Goal: Information Seeking & Learning: Learn about a topic

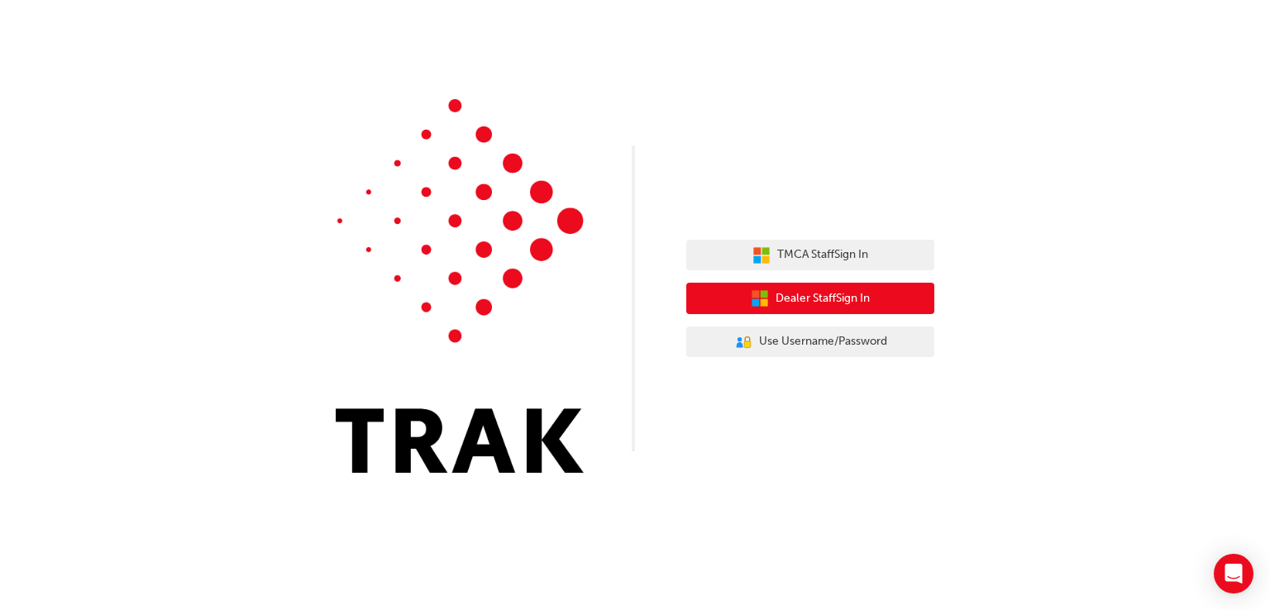
click at [820, 305] on span "Dealer Staff Sign In" at bounding box center [823, 298] width 94 height 19
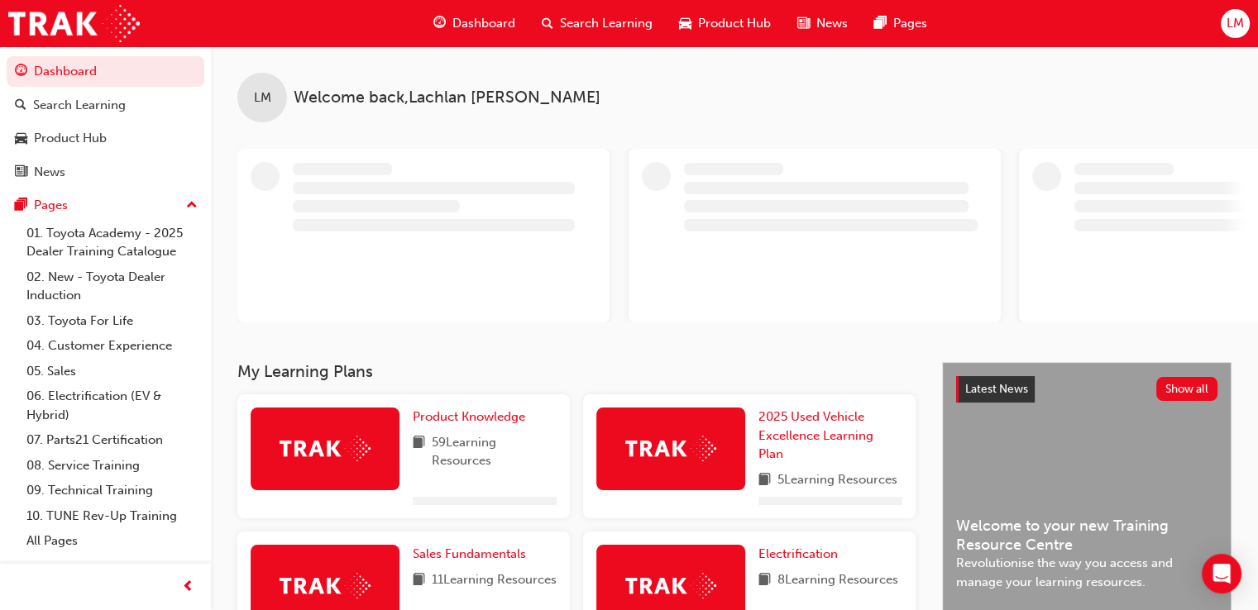
click at [589, 19] on span "Search Learning" at bounding box center [606, 23] width 93 height 19
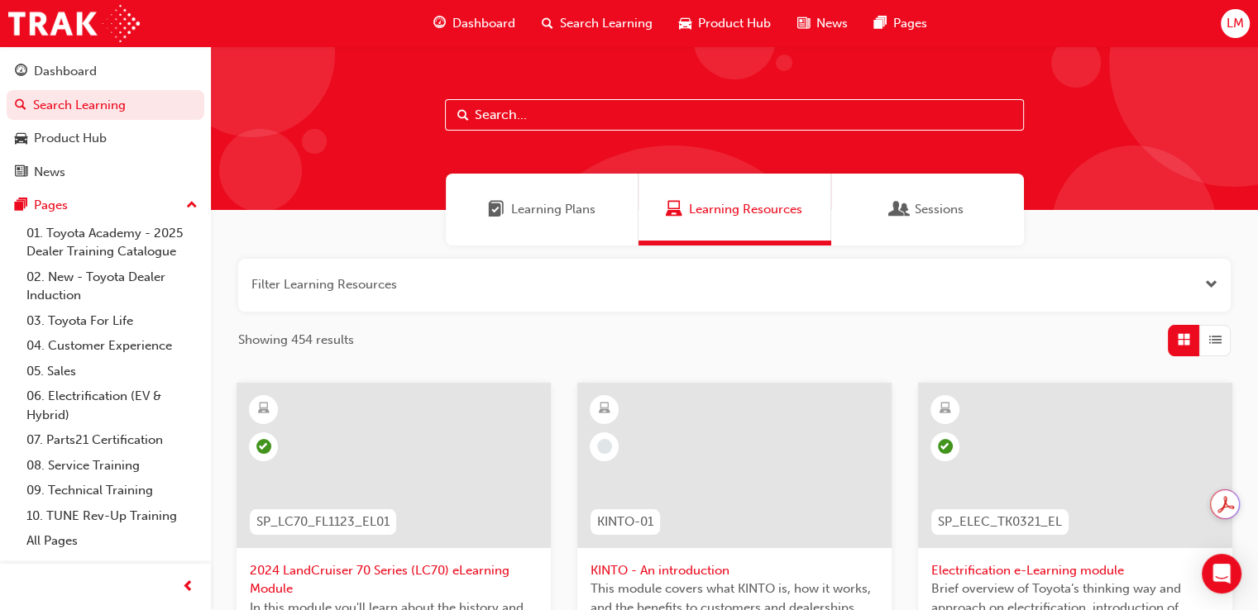
click at [684, 217] on div "Learning Resources" at bounding box center [734, 209] width 136 height 19
click at [718, 206] on span "Learning Resources" at bounding box center [745, 209] width 113 height 19
click at [505, 283] on button "button" at bounding box center [734, 285] width 993 height 53
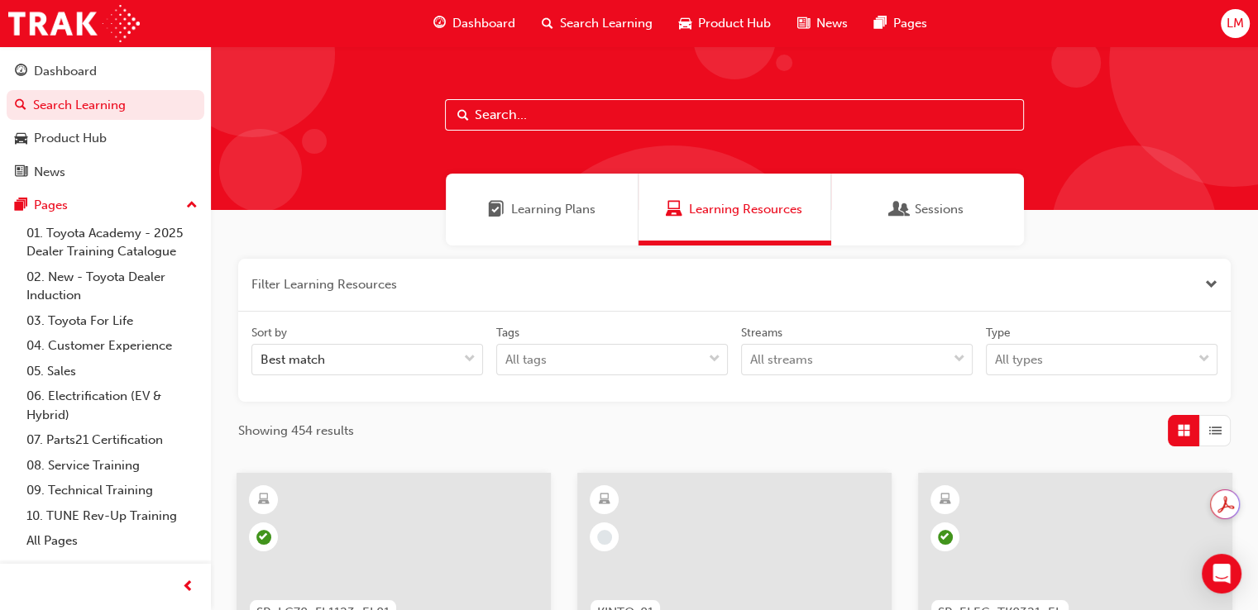
click at [502, 283] on button "button" at bounding box center [734, 285] width 993 height 53
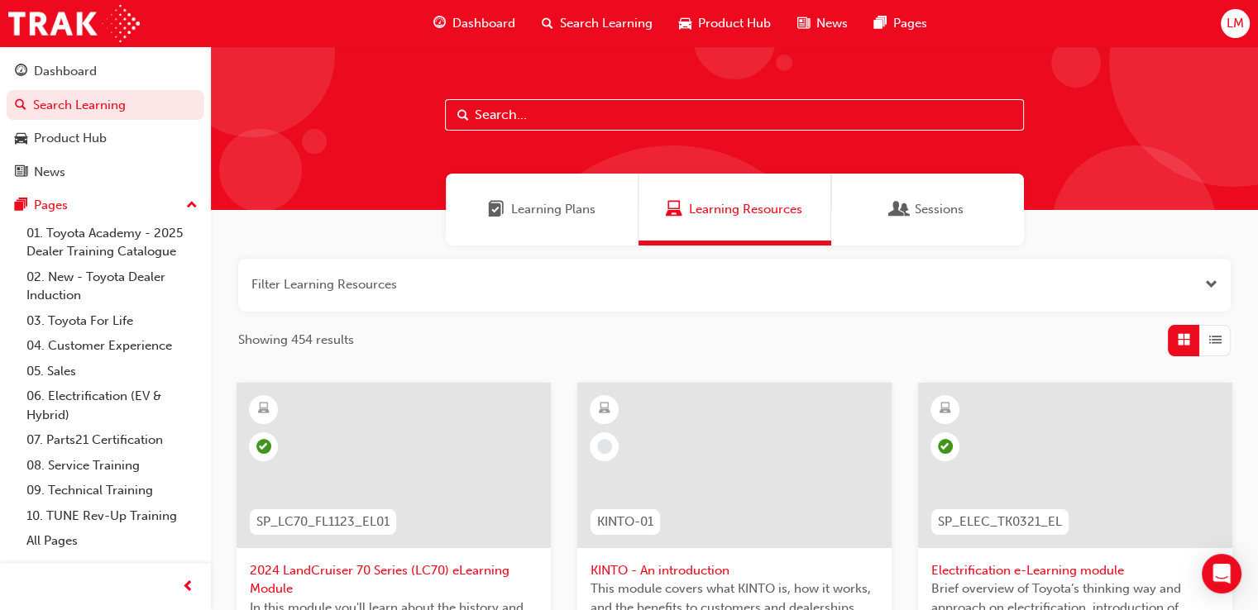
click at [621, 120] on input "text" at bounding box center [734, 114] width 579 height 31
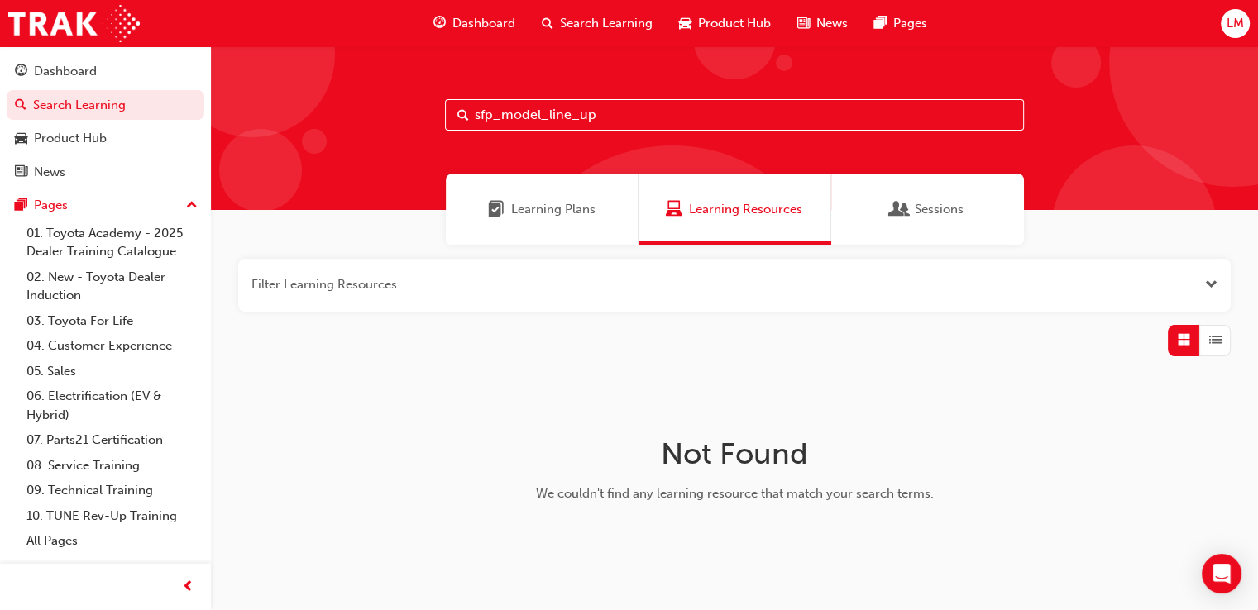
click at [592, 213] on span "Learning Plans" at bounding box center [553, 209] width 84 height 19
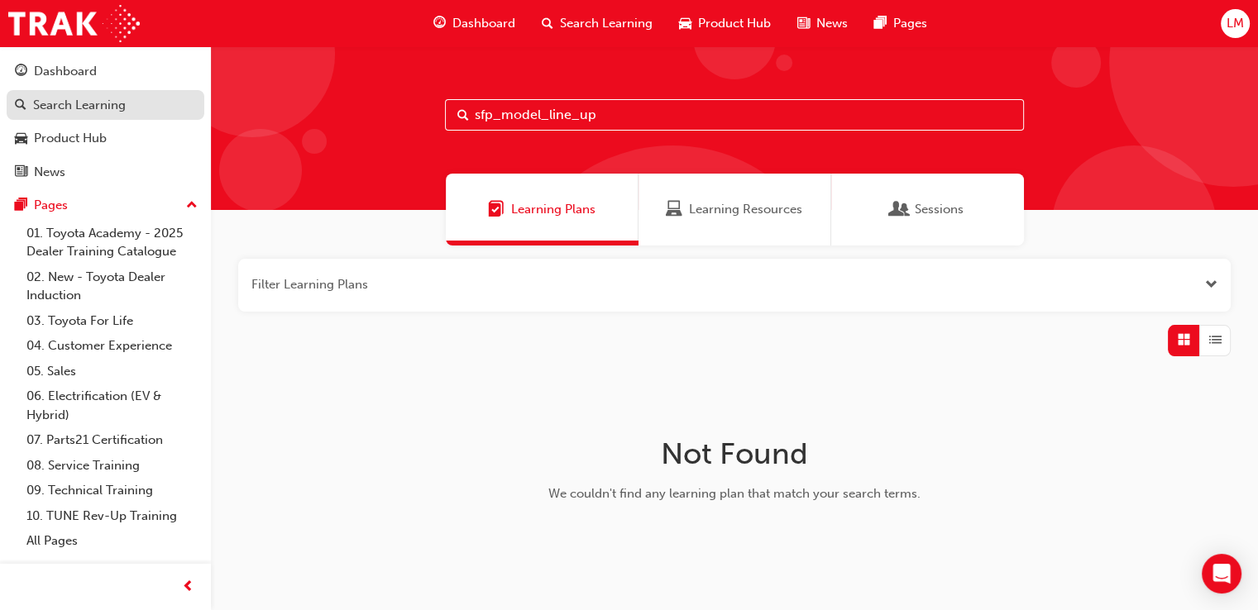
click at [119, 112] on div "Search Learning" at bounding box center [79, 105] width 93 height 19
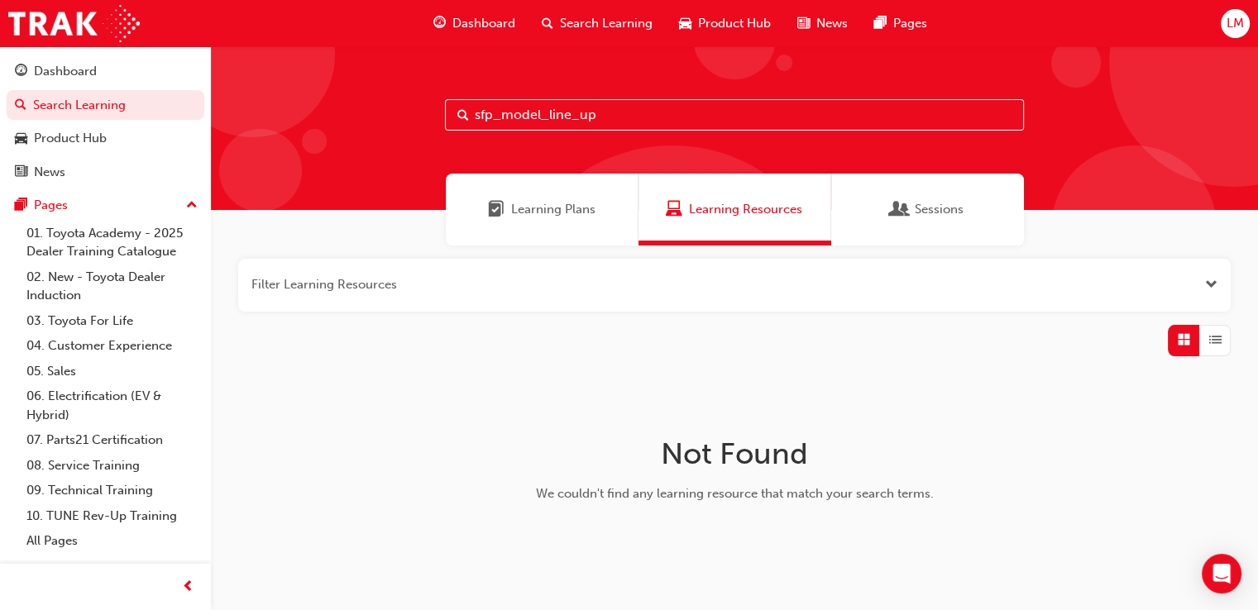
drag, startPoint x: 643, startPoint y: 108, endPoint x: 332, endPoint y: 122, distance: 311.3
click at [332, 122] on div "sfp_model_line_up" at bounding box center [734, 128] width 1047 height 164
click at [357, 292] on button "button" at bounding box center [734, 285] width 993 height 53
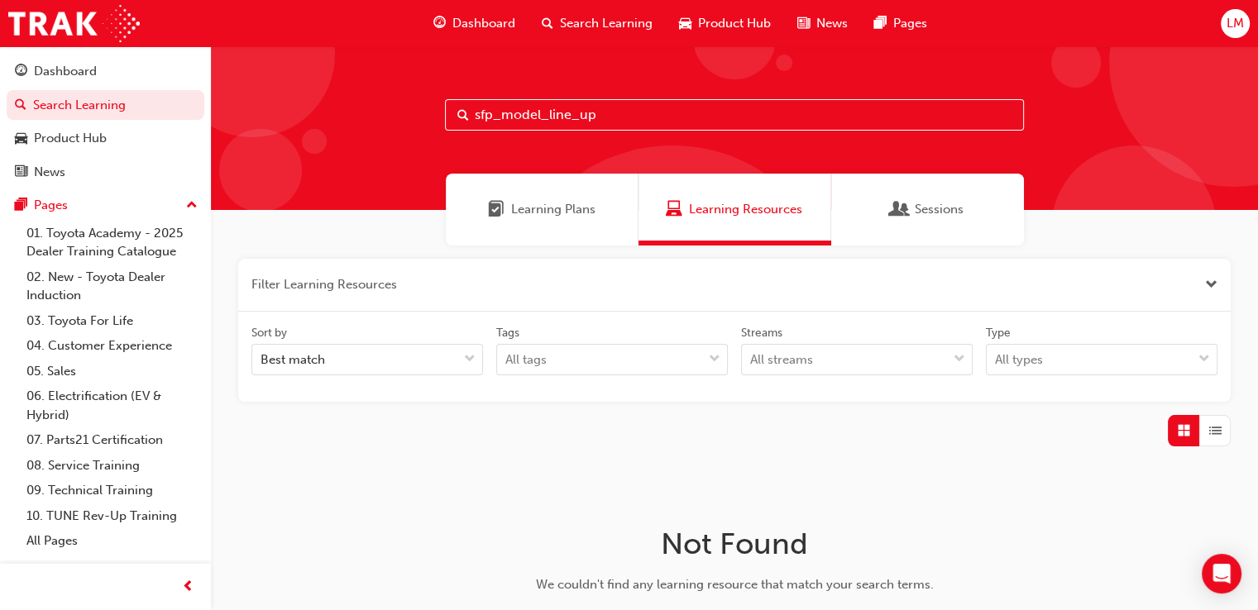
click at [357, 292] on button "button" at bounding box center [734, 285] width 993 height 53
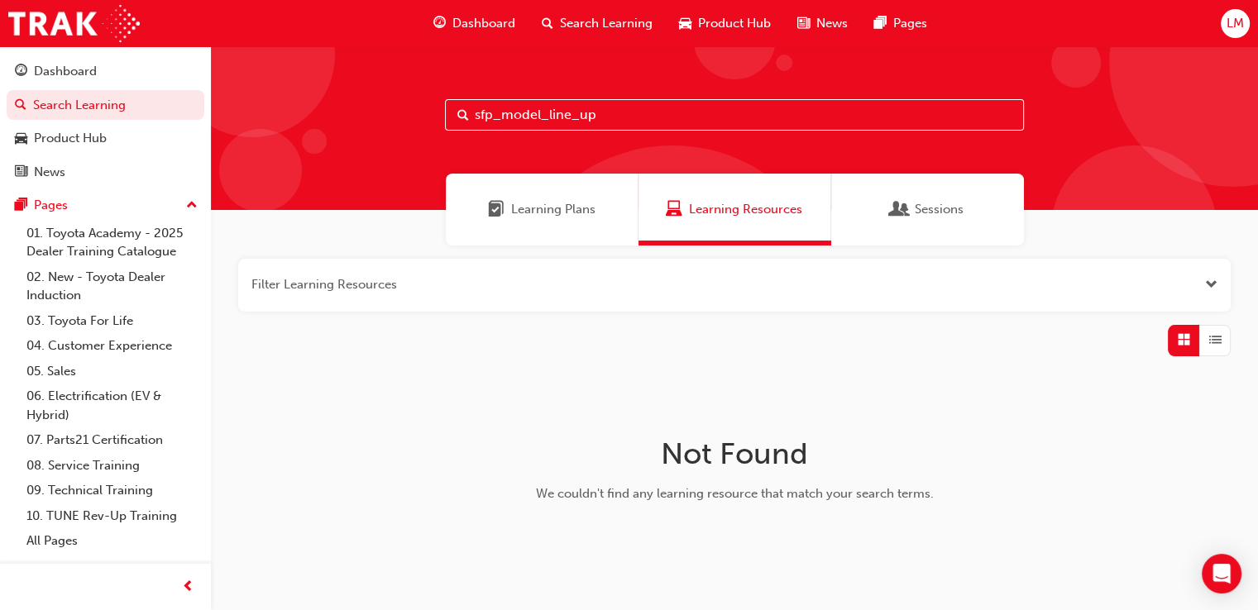
click at [496, 216] on span "Learning Plans" at bounding box center [496, 209] width 17 height 19
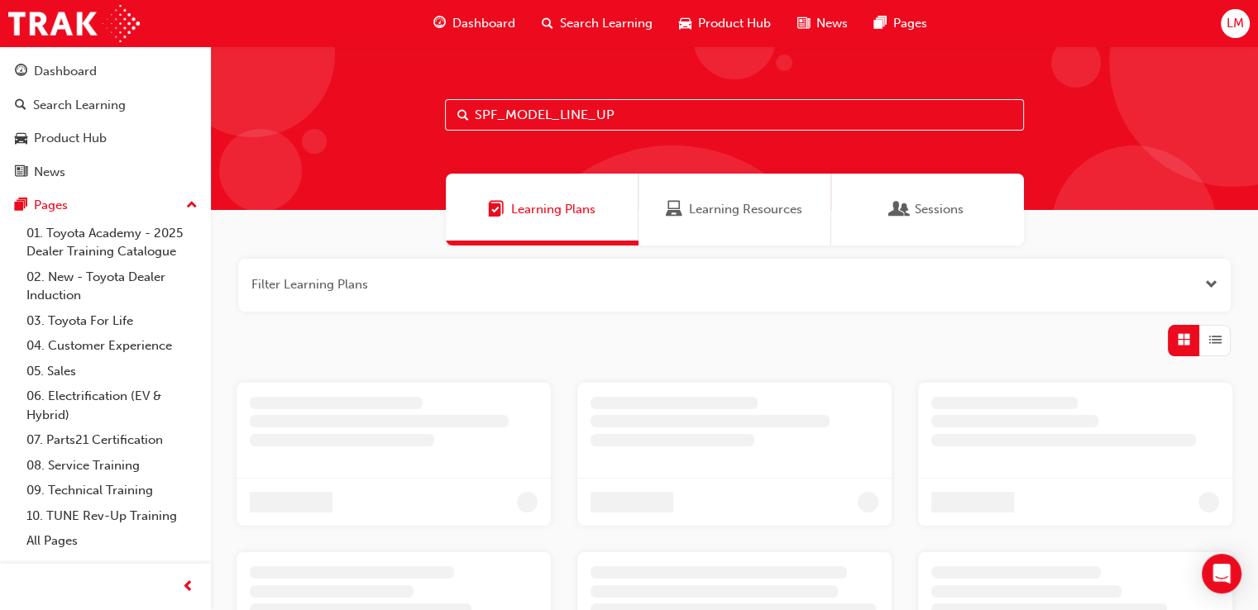
type input "SPF_MODEL_LINE_UP"
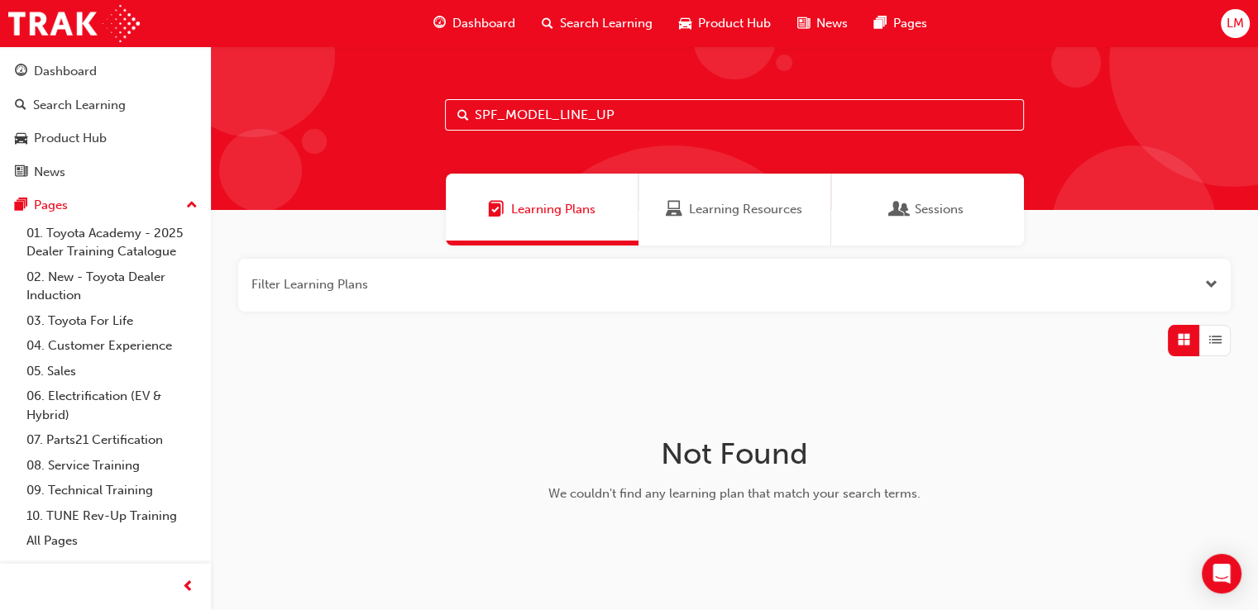
click at [774, 203] on span "Learning Resources" at bounding box center [745, 209] width 113 height 19
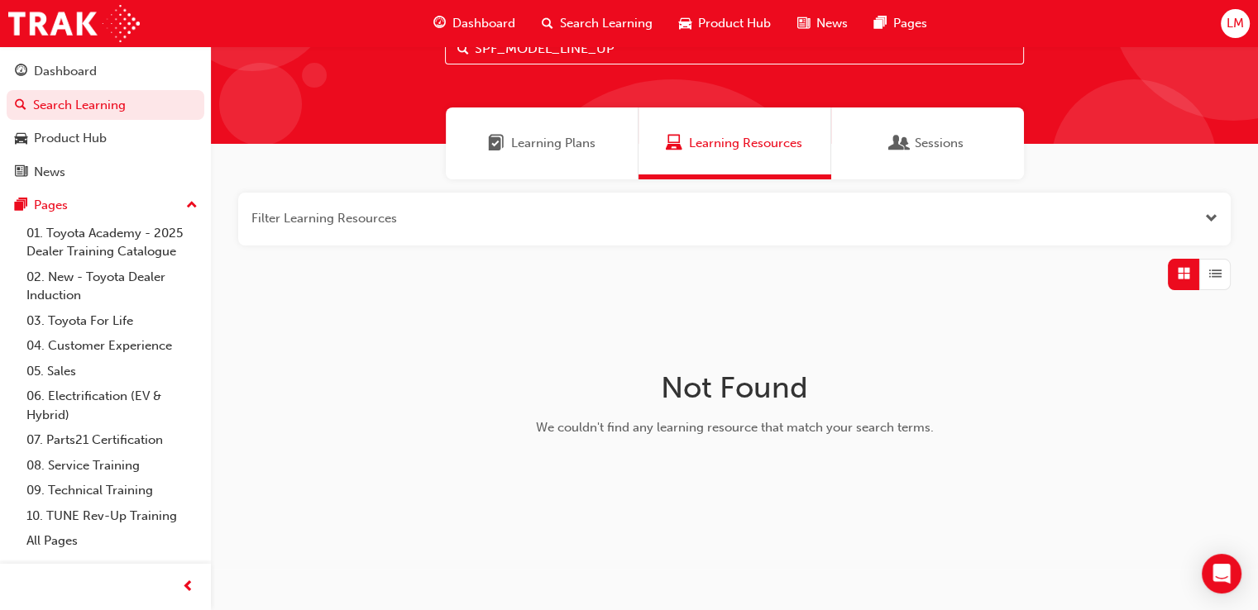
scroll to position [66, 0]
click at [83, 130] on div "Product Hub" at bounding box center [70, 138] width 73 height 19
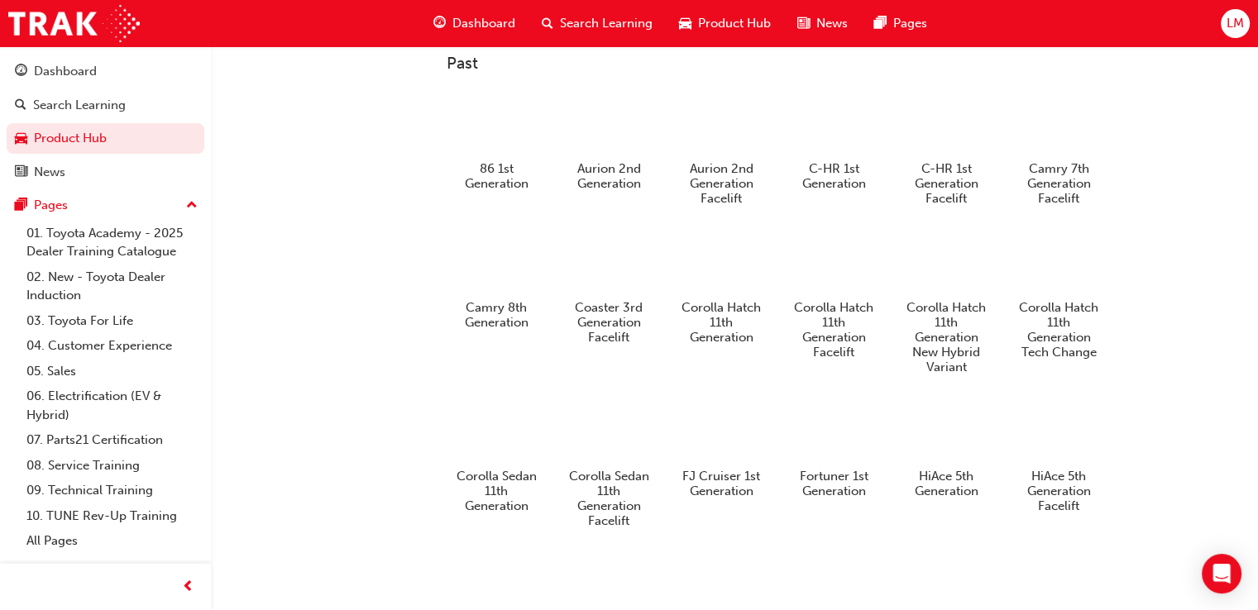
scroll to position [744, 0]
click at [598, 27] on span "Search Learning" at bounding box center [606, 23] width 93 height 19
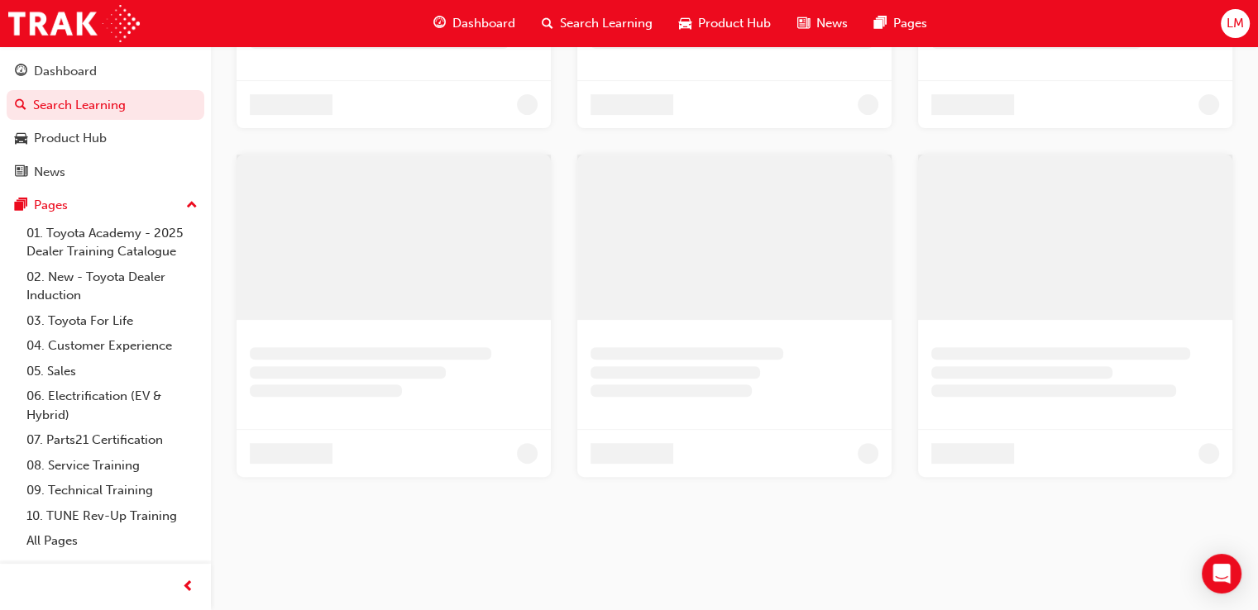
scroll to position [66, 0]
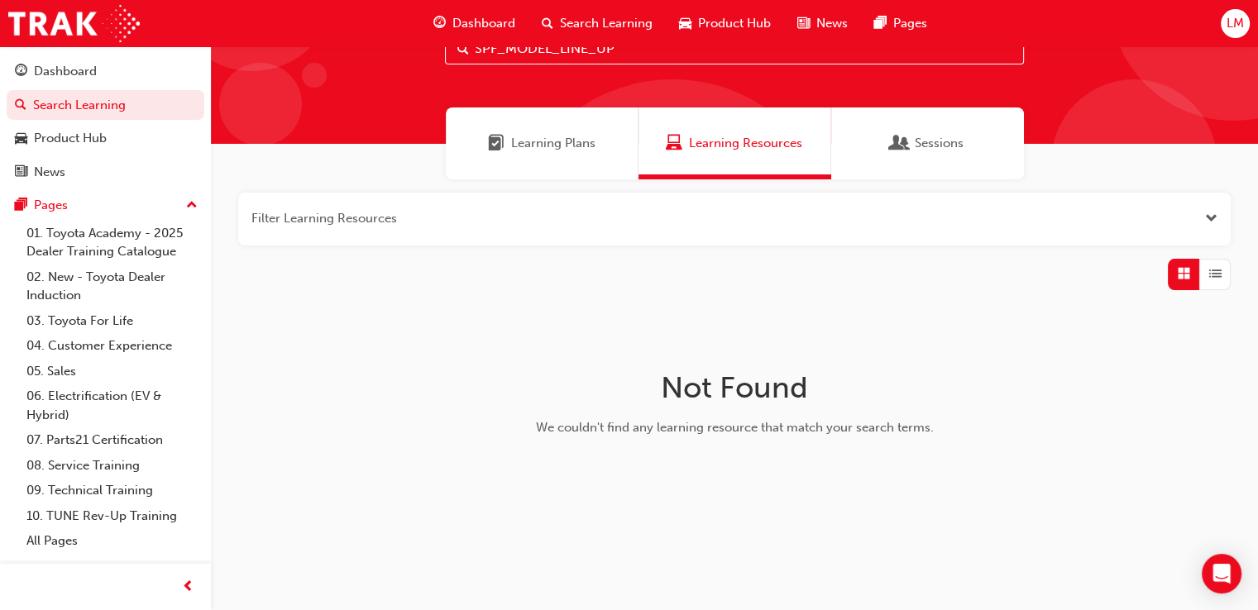
click at [467, 236] on button "button" at bounding box center [734, 219] width 993 height 53
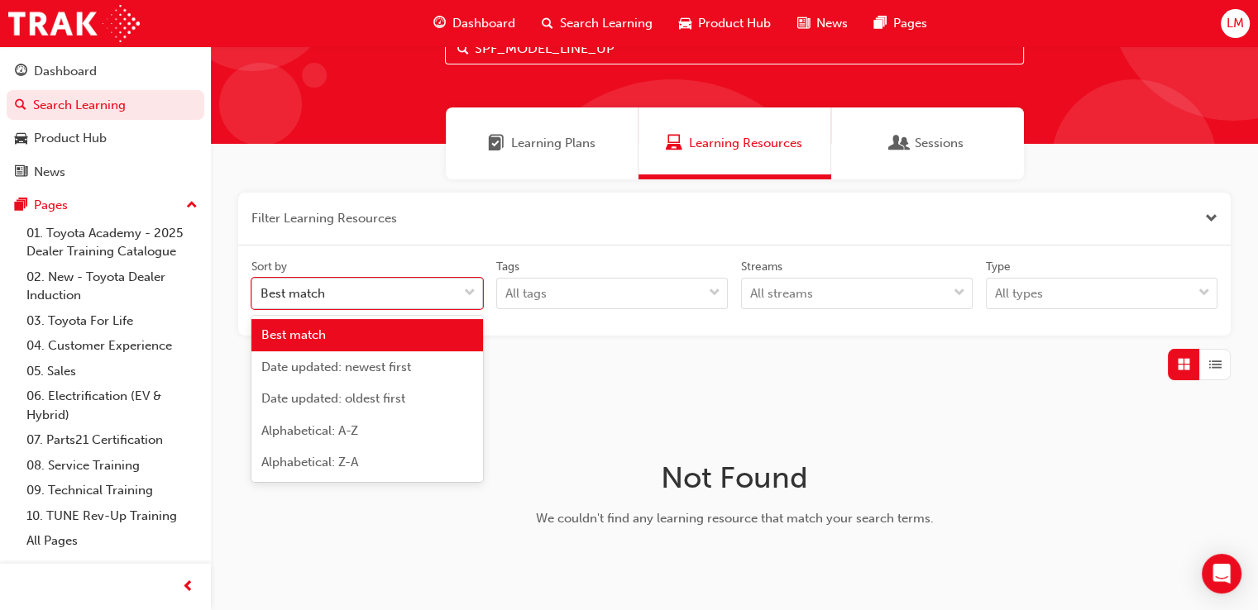
click at [402, 286] on div "Best match" at bounding box center [354, 294] width 205 height 29
click at [262, 286] on input "Sort by option Best match focused, 1 of 5. 5 results available. Use Up and Down…" at bounding box center [262, 293] width 2 height 14
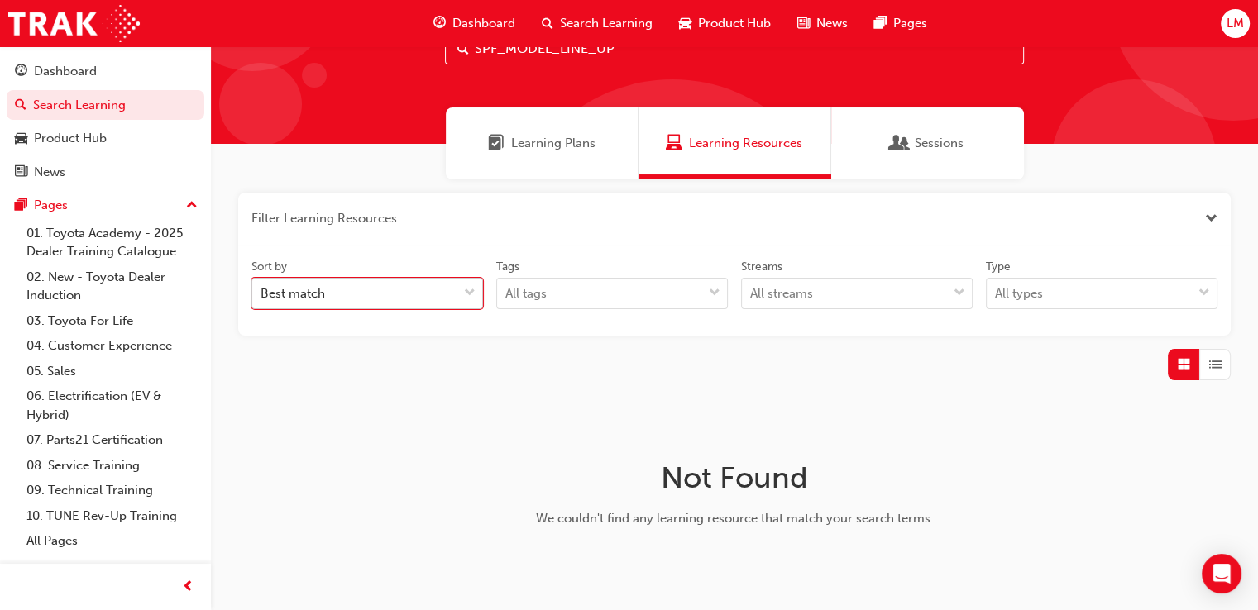
click at [402, 286] on div "Best match" at bounding box center [354, 294] width 205 height 29
click at [262, 286] on input "Sort by 0 results available. Select is focused ,type to refine list, press Down…" at bounding box center [262, 293] width 2 height 14
click at [893, 148] on span "Sessions" at bounding box center [900, 143] width 17 height 19
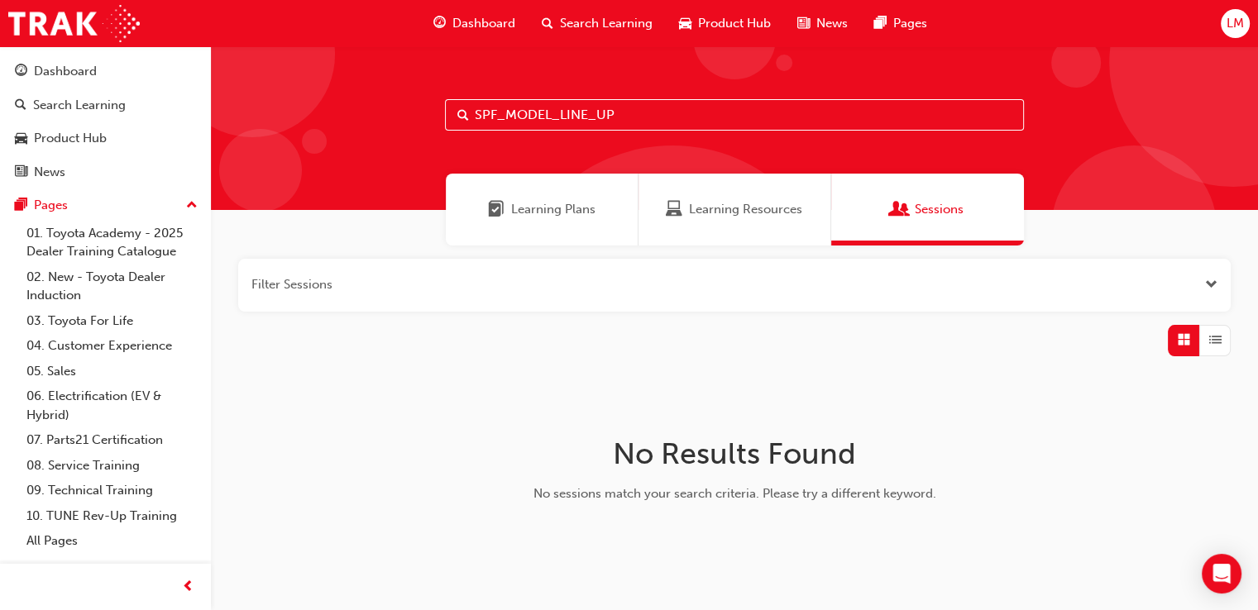
click at [566, 207] on span "Learning Plans" at bounding box center [553, 209] width 84 height 19
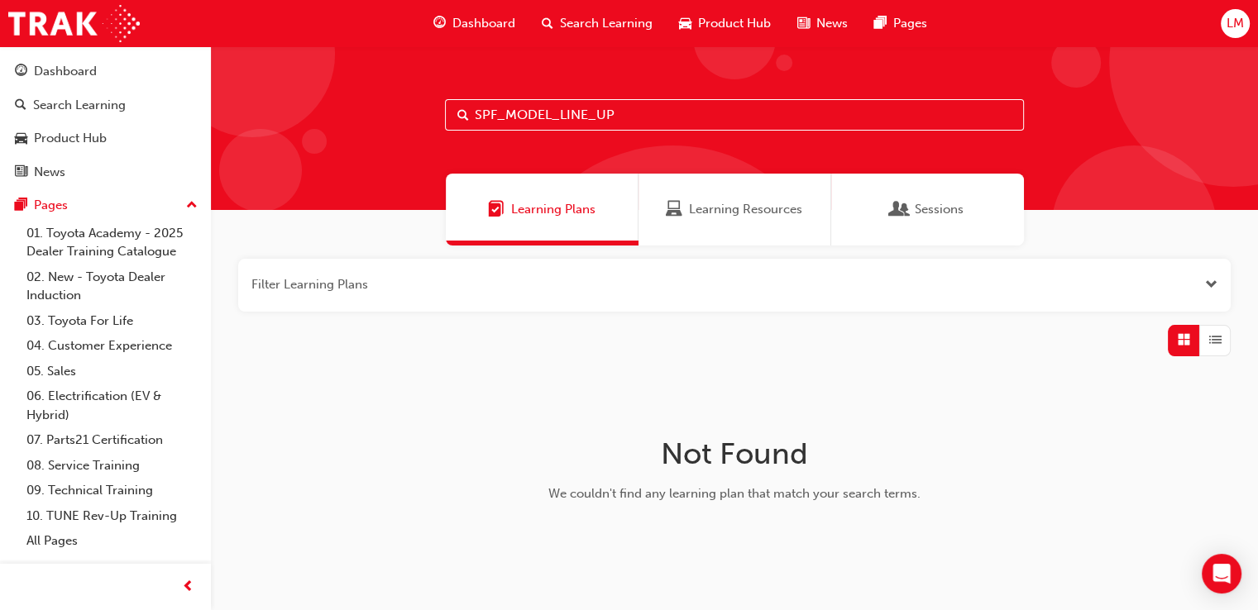
click at [554, 289] on button "button" at bounding box center [734, 285] width 993 height 53
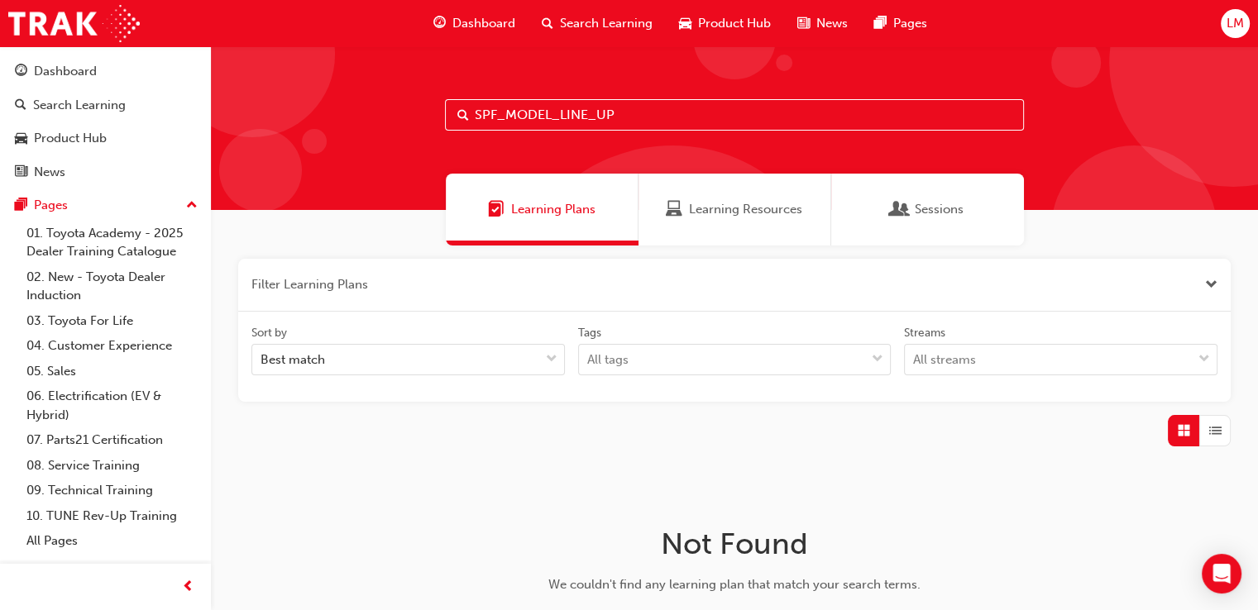
click at [554, 289] on button "button" at bounding box center [734, 285] width 993 height 53
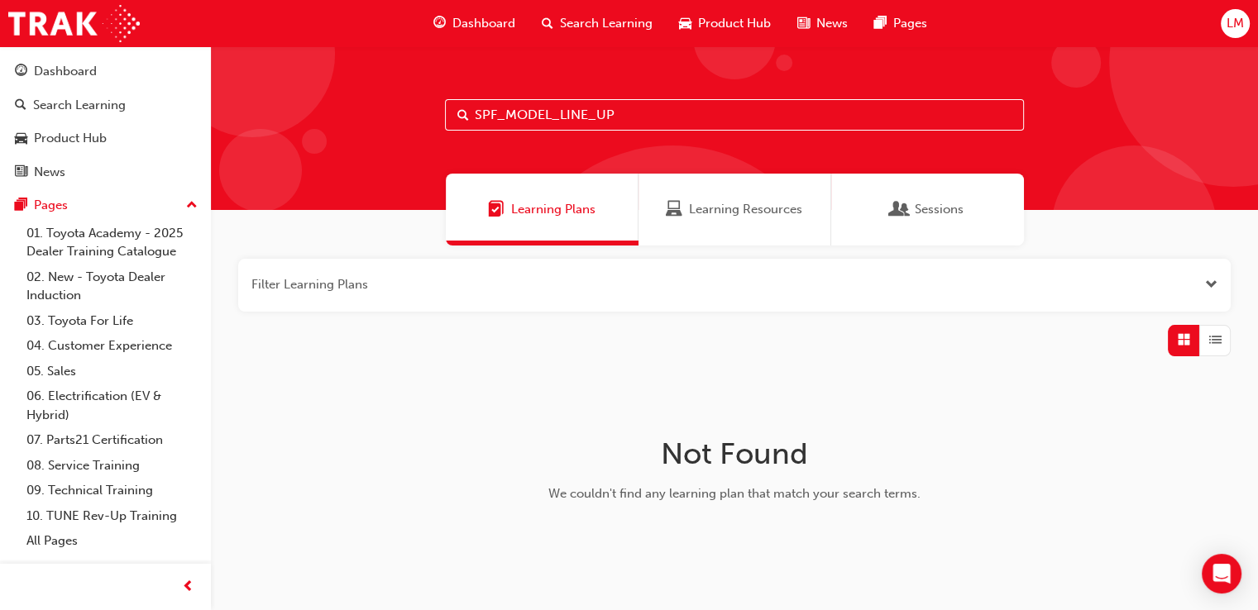
click at [672, 98] on div "SPF_MODEL_LINE_UP" at bounding box center [734, 128] width 1047 height 164
drag, startPoint x: 674, startPoint y: 120, endPoint x: 170, endPoint y: 166, distance: 506.7
click at [171, 165] on div "Dashboard Search Learning Product Hub News Pages Pages 01. Toyota Academy - 202…" at bounding box center [629, 338] width 1258 height 677
click at [624, 108] on input "corolla hatch vid" at bounding box center [734, 114] width 579 height 31
drag, startPoint x: 318, startPoint y: 289, endPoint x: 619, endPoint y: 313, distance: 301.1
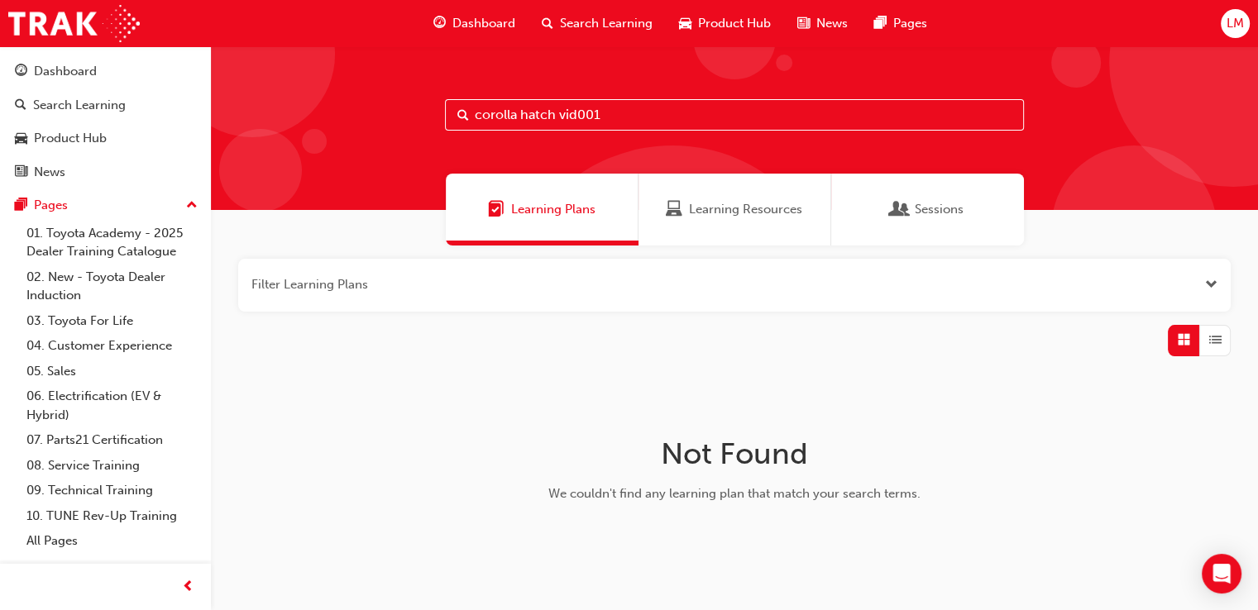
click at [581, 371] on div "Filter Learning Plans Not Found We couldn't find any learning plan that match y…" at bounding box center [734, 414] width 1047 height 337
click at [731, 209] on span "Learning Resources" at bounding box center [745, 209] width 113 height 19
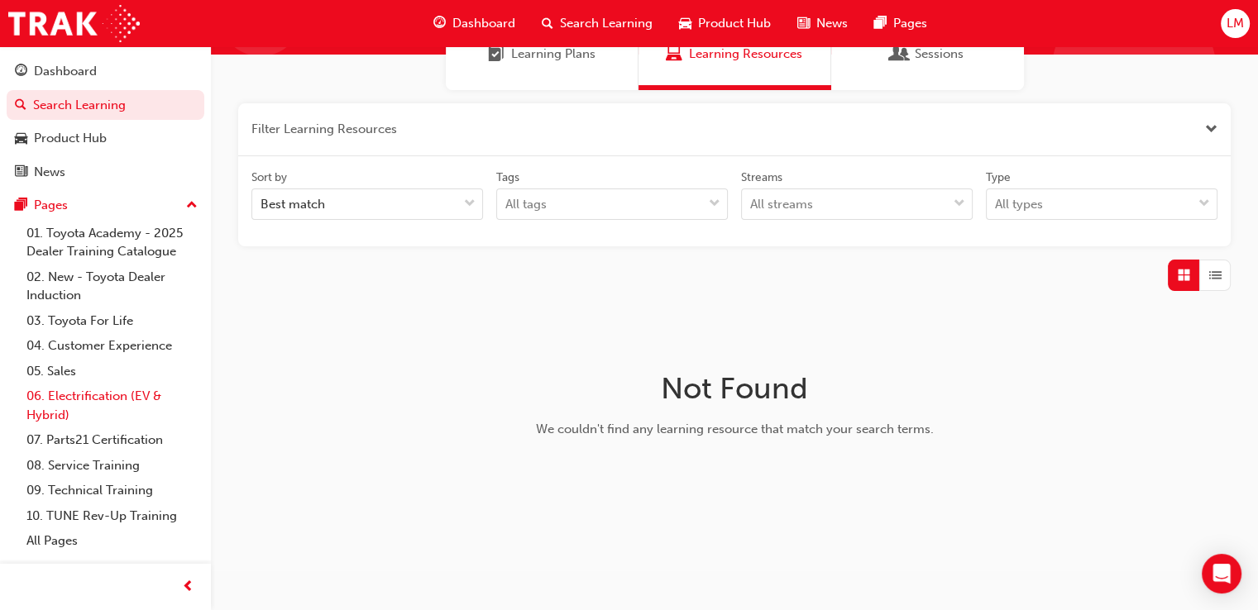
scroll to position [157, 0]
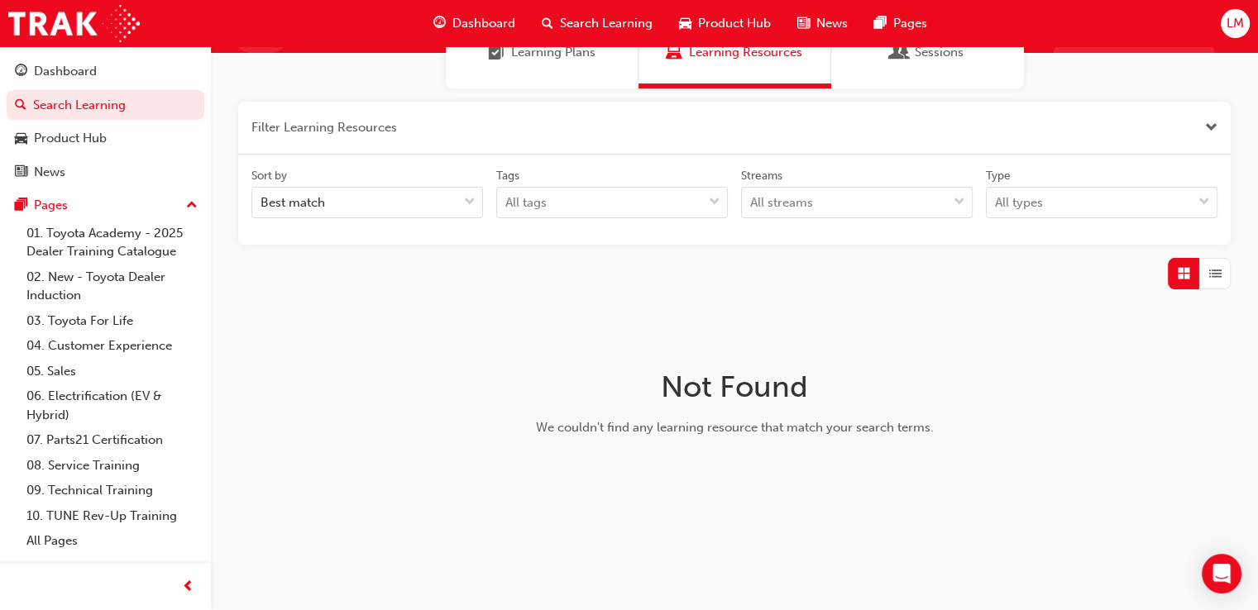
click at [560, 17] on span "Search Learning" at bounding box center [606, 23] width 93 height 19
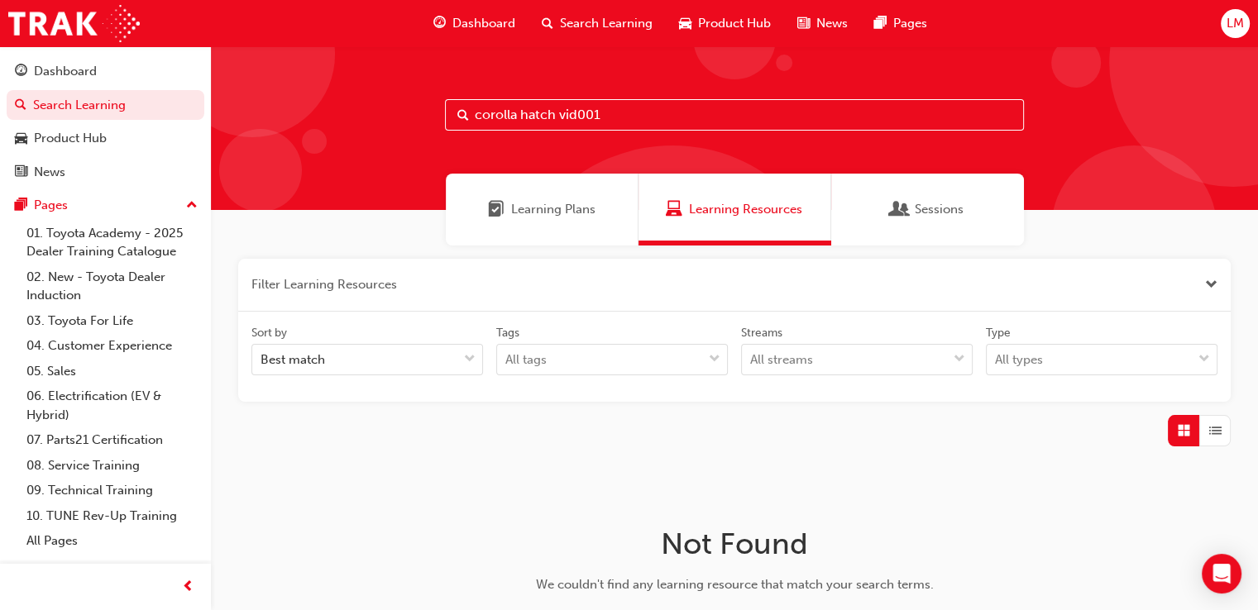
drag, startPoint x: 658, startPoint y: 116, endPoint x: 291, endPoint y: 173, distance: 371.6
click at [291, 173] on div "corolla hatch vid001" at bounding box center [734, 128] width 1047 height 164
click at [473, 112] on input "SFP-MODEL-LINEUP" at bounding box center [734, 114] width 579 height 31
click at [664, 127] on input "(SFP-MODEL-LINEUP" at bounding box center [734, 114] width 579 height 31
type input "(SFP-MODEL-LINEUP)"
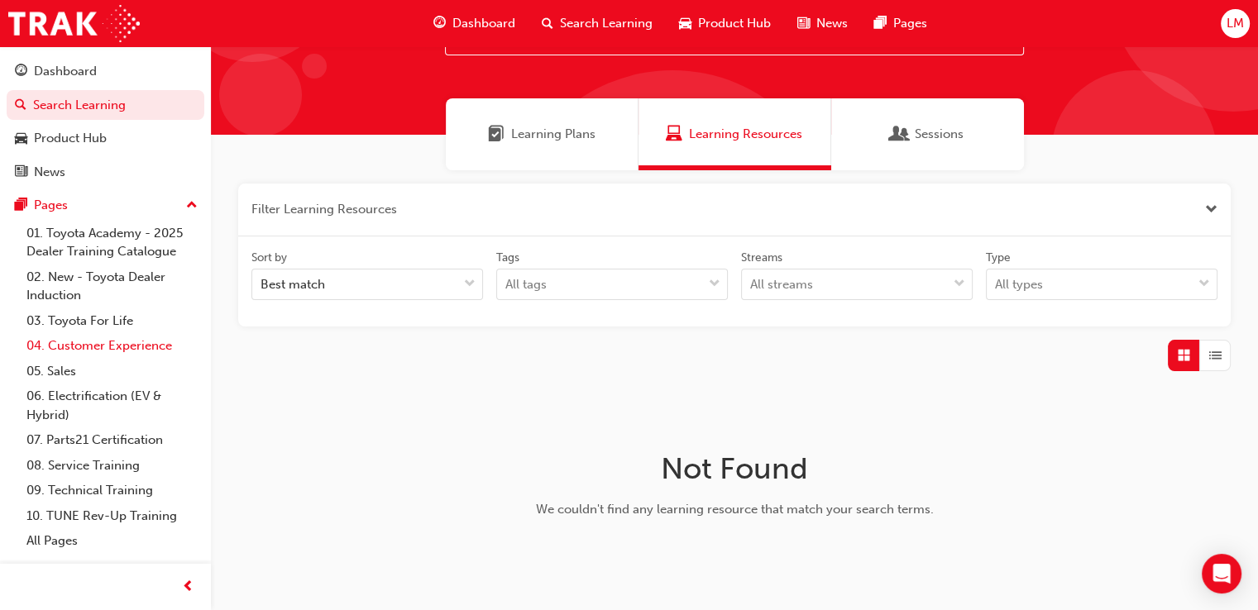
scroll to position [83, 0]
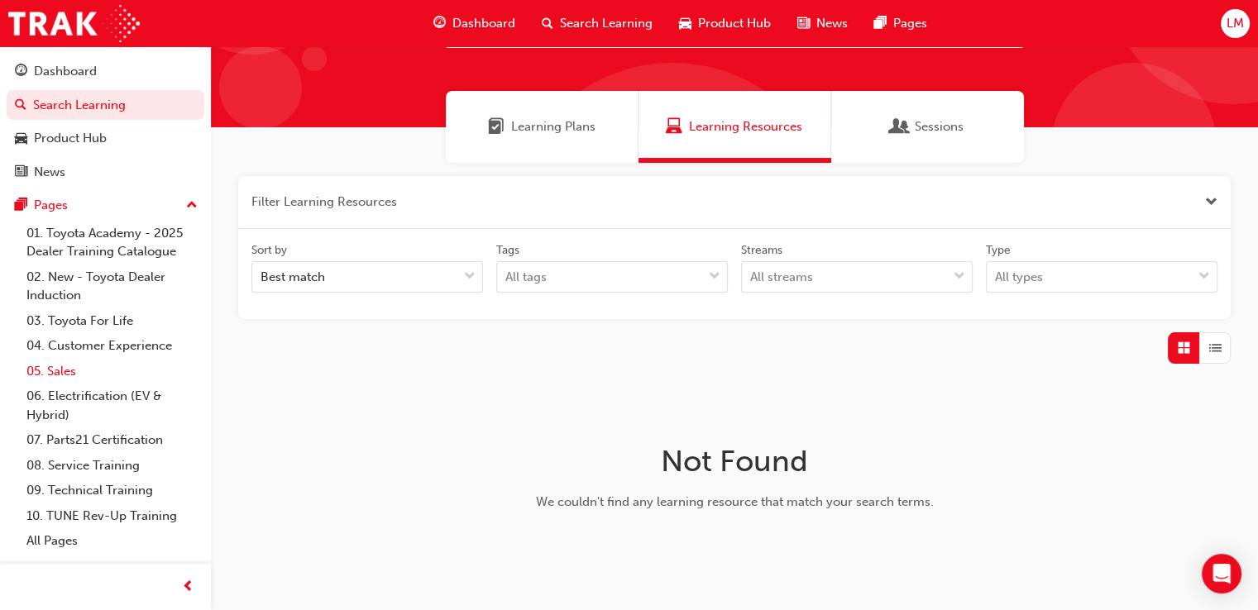
click at [73, 376] on link "05. Sales" at bounding box center [112, 372] width 184 height 26
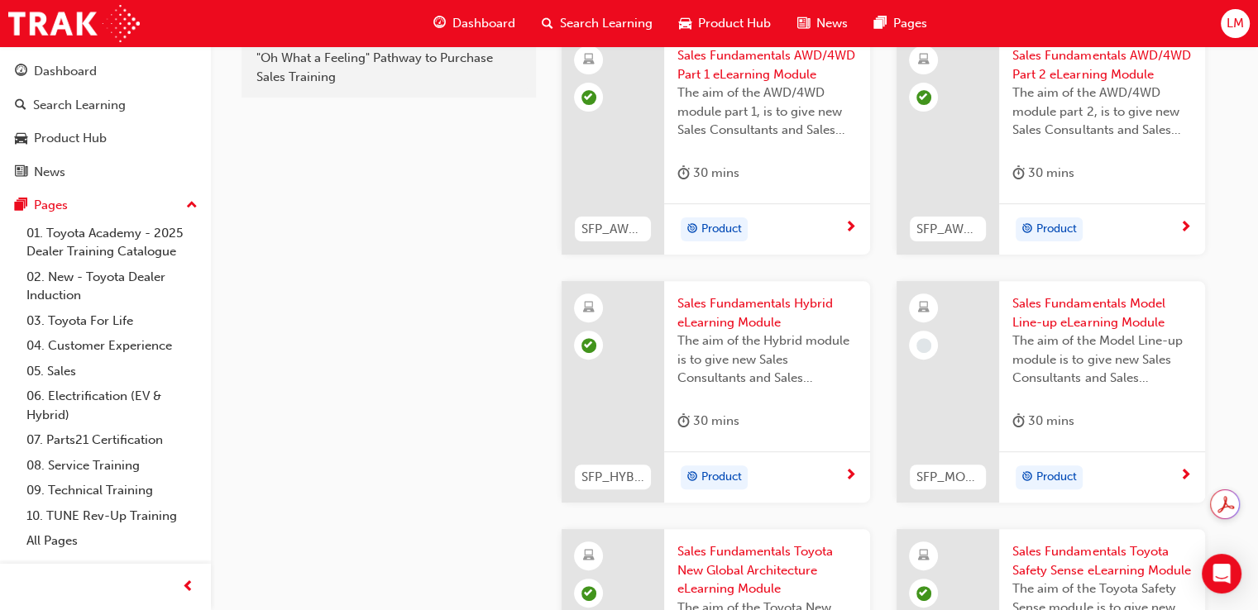
scroll to position [514, 0]
click at [1074, 299] on span "Sales Fundamentals Model Line-up eLearning Module" at bounding box center [1101, 310] width 179 height 37
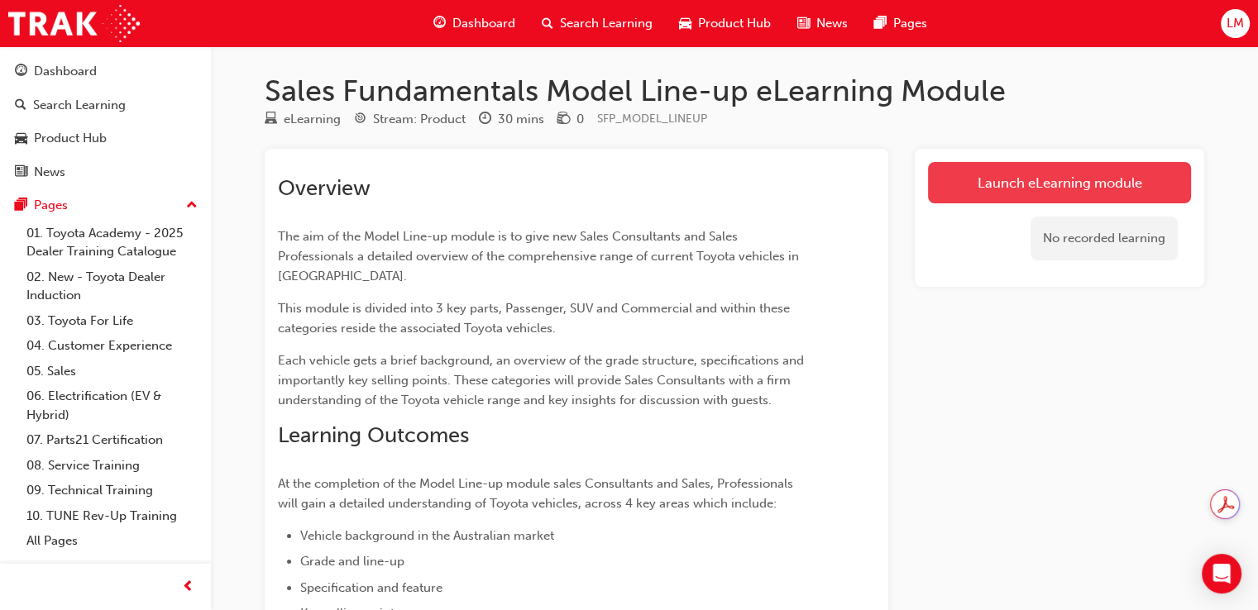
click at [996, 185] on link "Launch eLearning module" at bounding box center [1059, 182] width 263 height 41
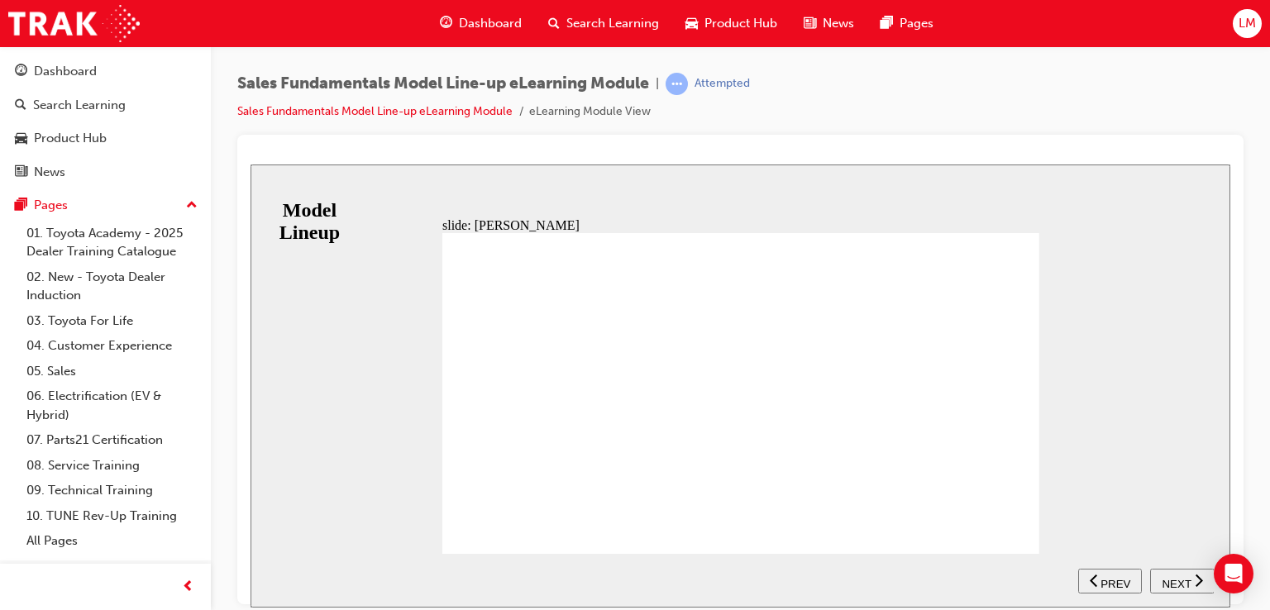
scroll to position [131, 0]
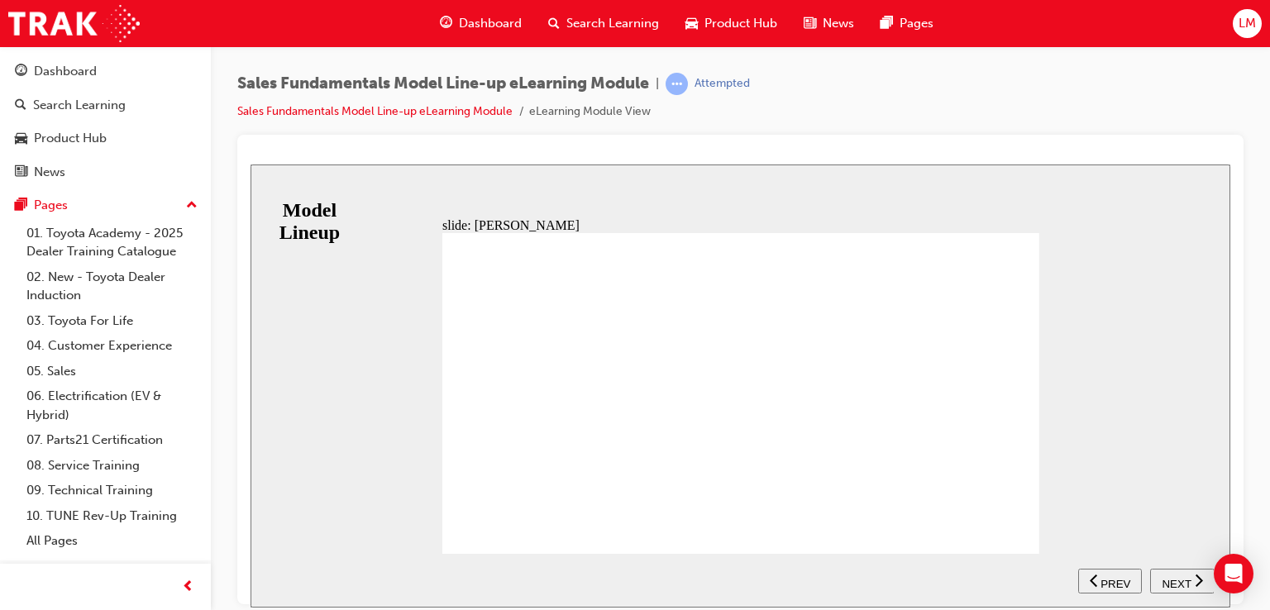
click at [1092, 576] on icon "previous" at bounding box center [1094, 579] width 8 height 15
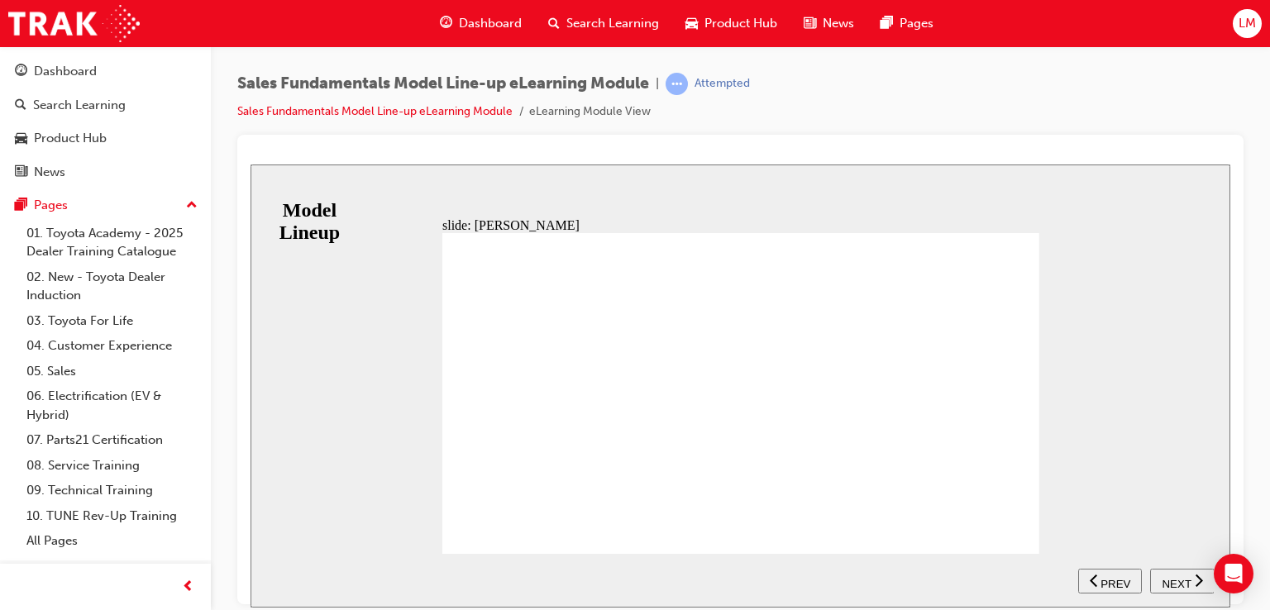
click at [1157, 581] on div "NEXT" at bounding box center [1182, 580] width 51 height 17
click at [1164, 581] on nav "SUBMIT NEXT PREV" at bounding box center [1147, 580] width 136 height 54
click at [468, 525] on div "PRODUCT INSIGHT The 2020 GR [PERSON_NAME] distils the technology, engineering a…" at bounding box center [741, 400] width 597 height 336
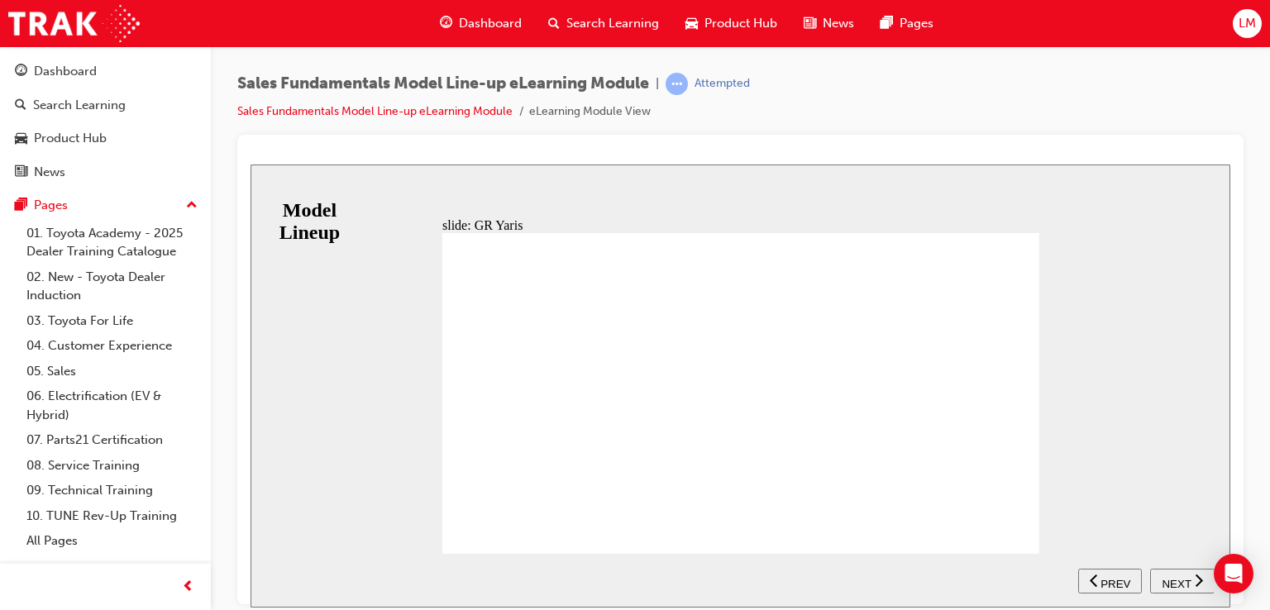
click at [1179, 586] on span "NEXT" at bounding box center [1176, 583] width 29 height 12
click at [1179, 586] on nav "SUBMIT NEXT PREV" at bounding box center [1147, 580] width 136 height 54
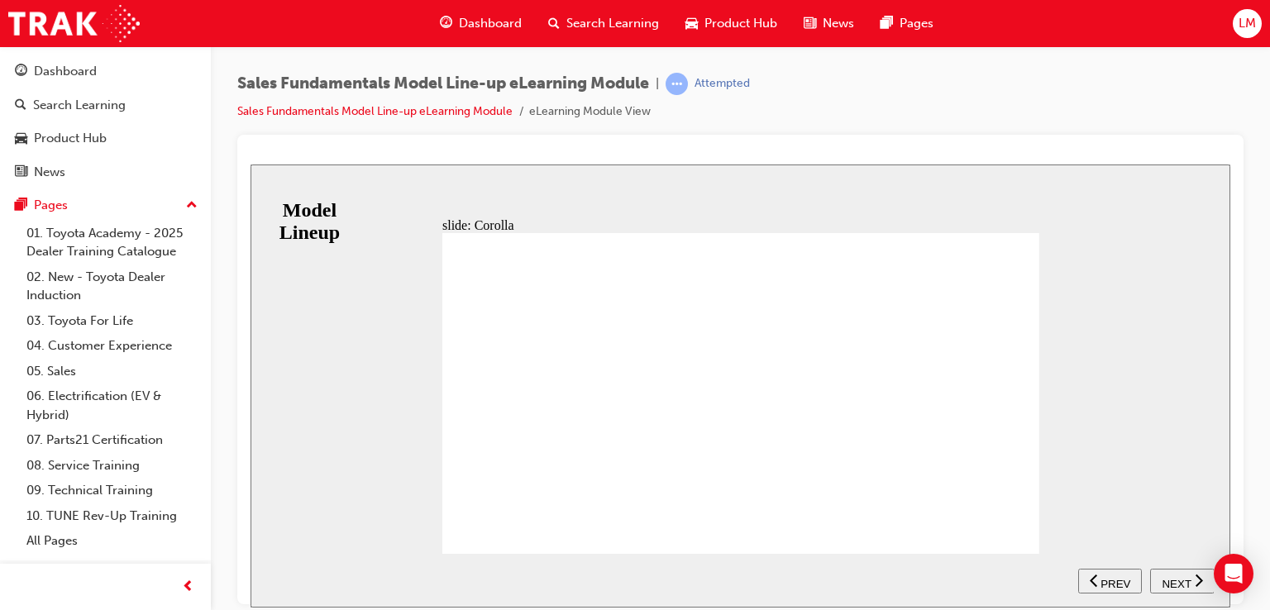
click at [1168, 577] on span "NEXT" at bounding box center [1176, 583] width 29 height 12
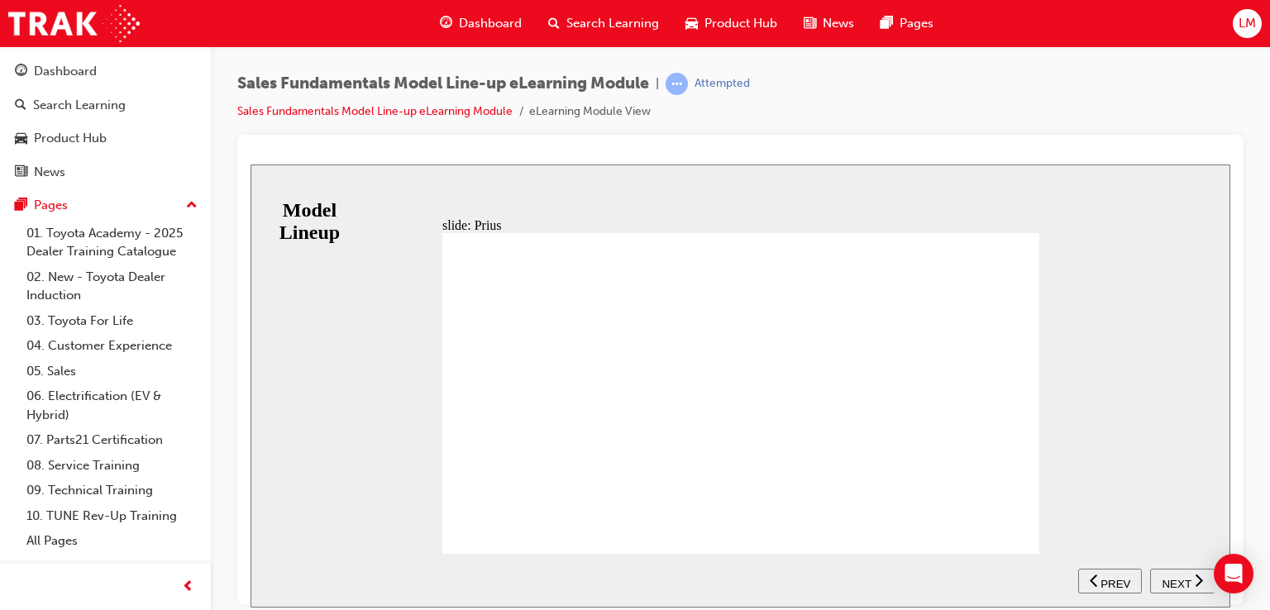
click at [1165, 573] on div "NEXT" at bounding box center [1182, 580] width 51 height 17
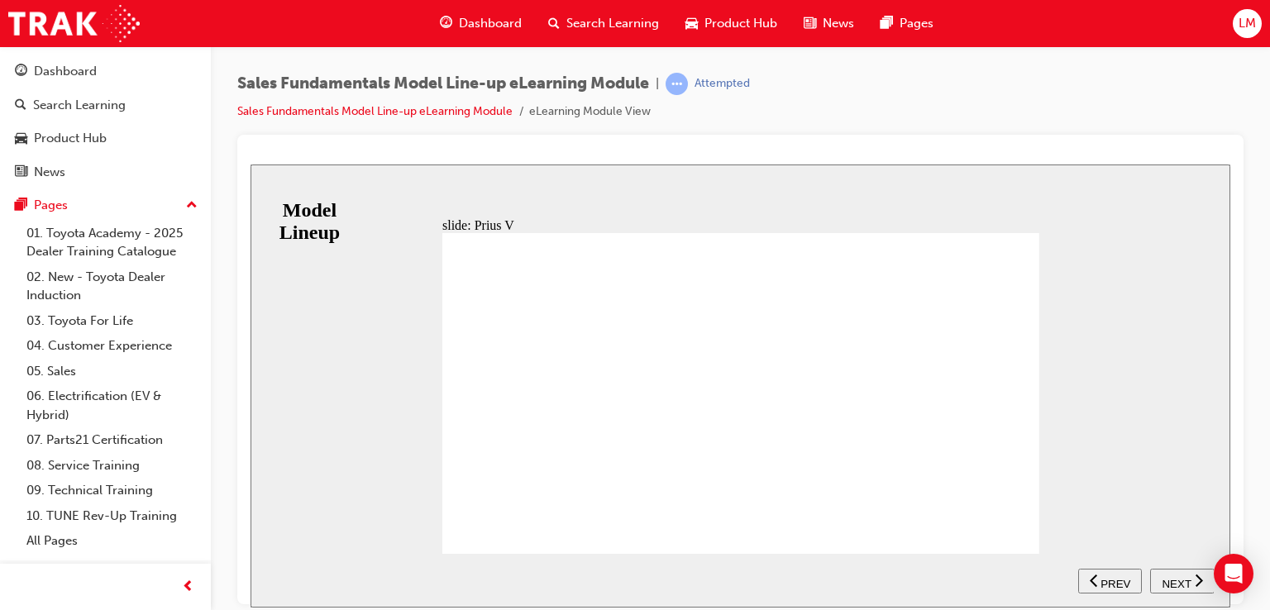
click at [1173, 585] on span "NEXT" at bounding box center [1176, 583] width 29 height 12
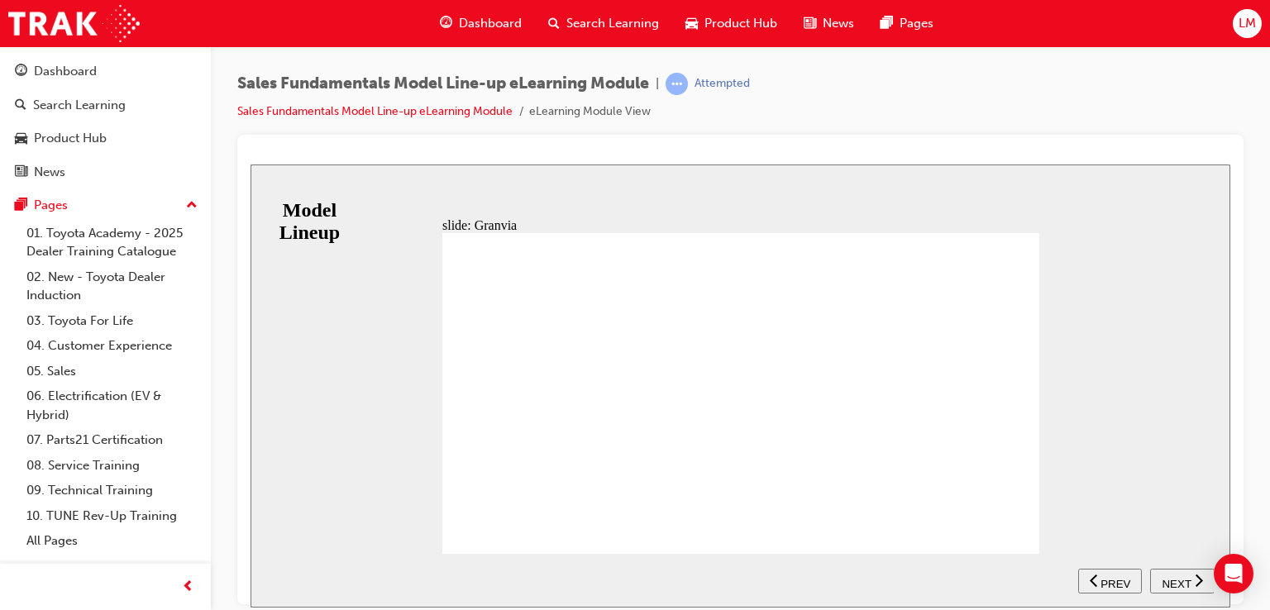
click at [1177, 583] on span "NEXT" at bounding box center [1176, 583] width 29 height 12
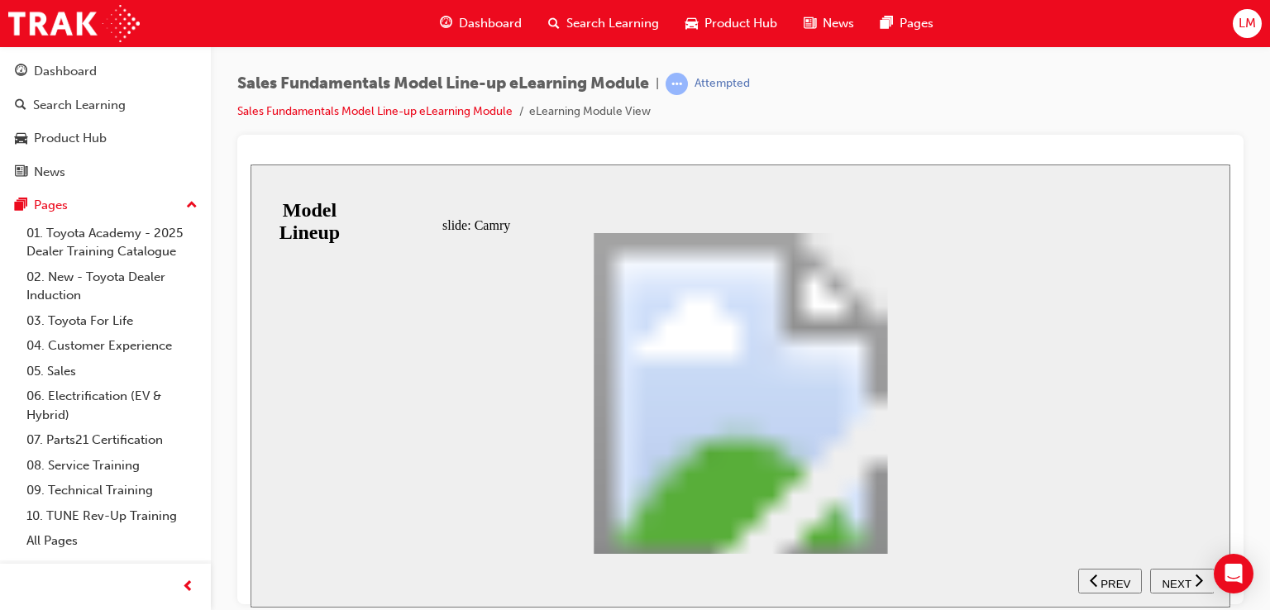
click at [1167, 582] on span "NEXT" at bounding box center [1176, 583] width 29 height 12
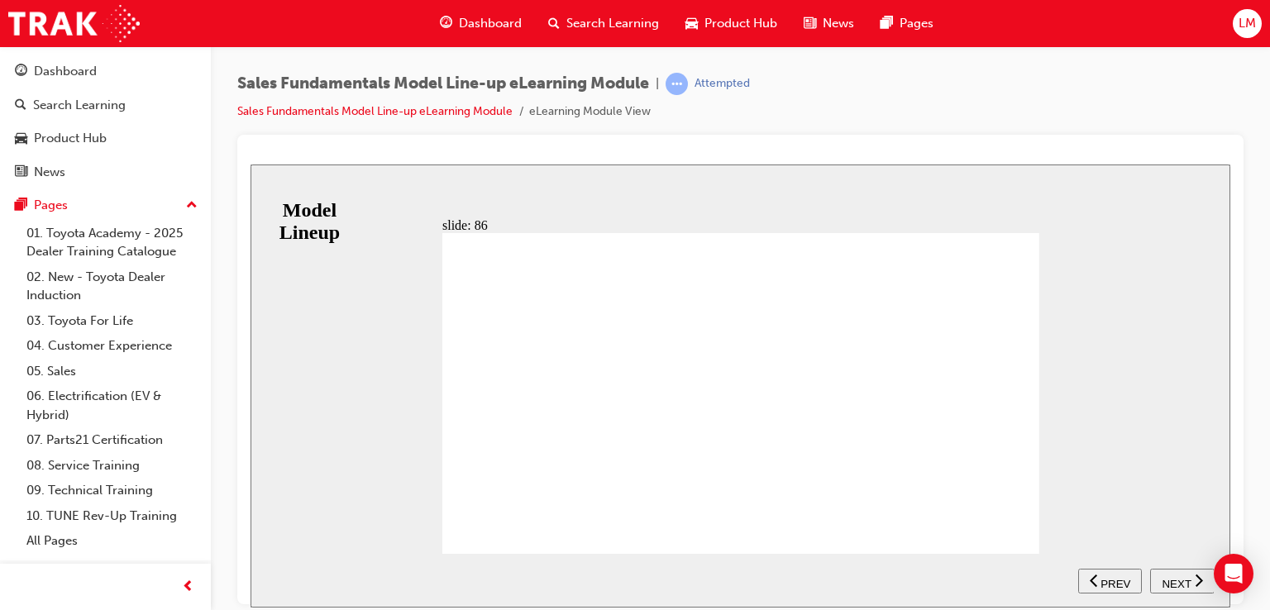
click at [1168, 577] on span "NEXT" at bounding box center [1176, 583] width 29 height 12
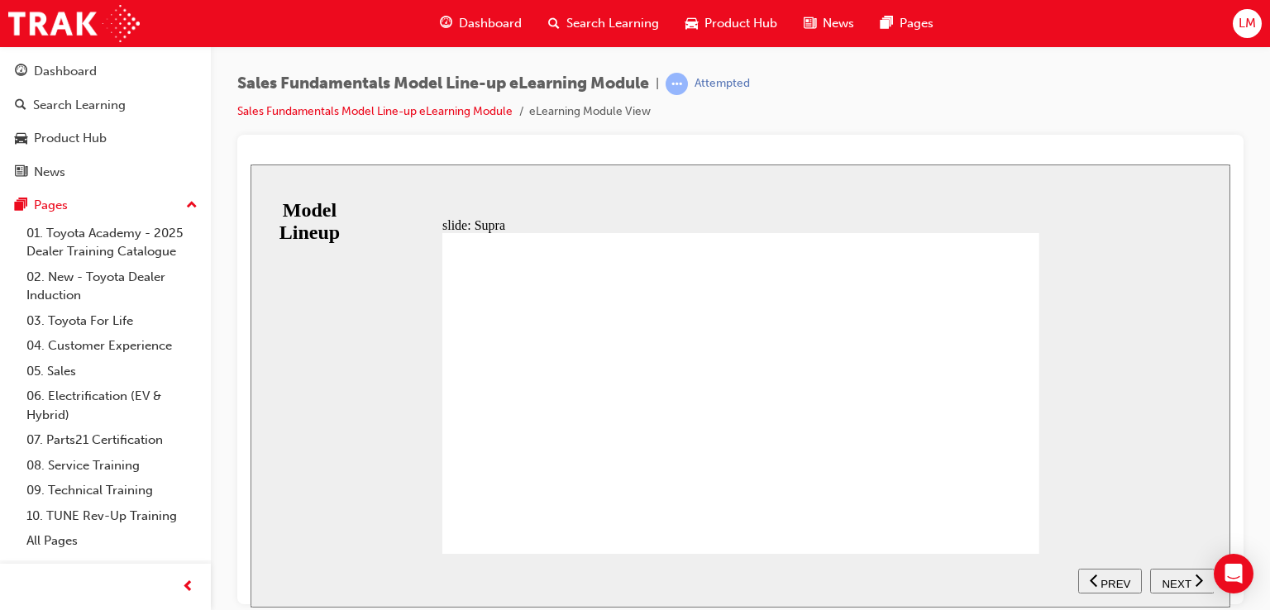
click at [1177, 581] on span "NEXT" at bounding box center [1176, 583] width 29 height 12
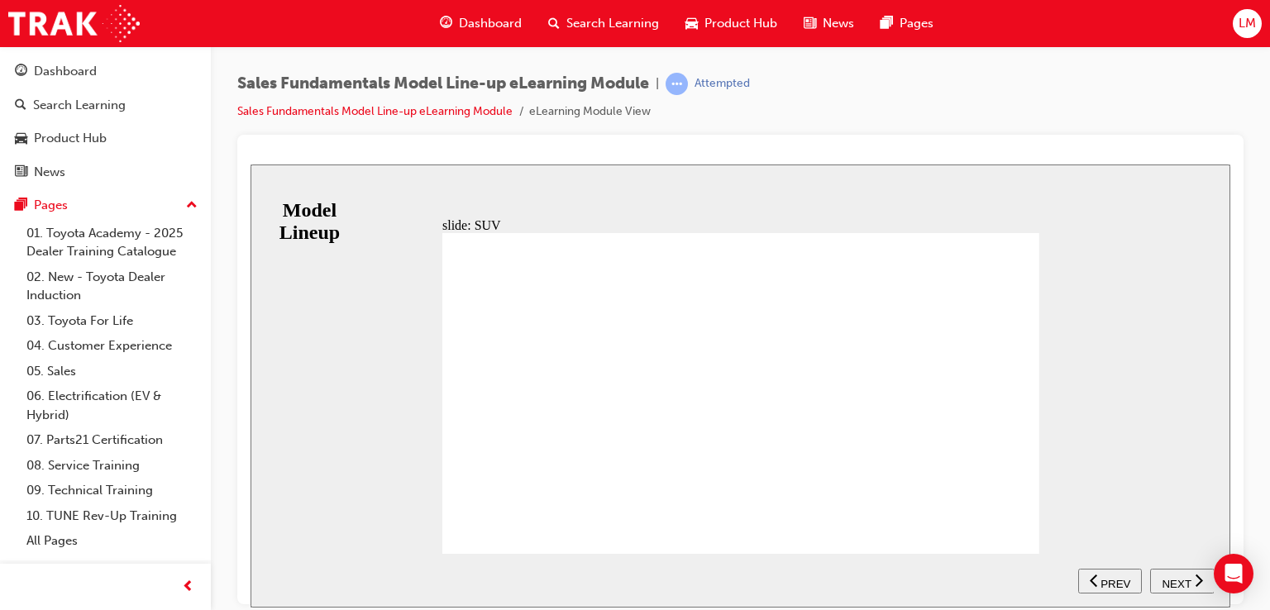
click at [1006, 525] on div "RANGE GXL KOBA Table with 3 columns and 3 rows 2WD Petrol CVT correct icon 1 co…" at bounding box center [741, 400] width 597 height 336
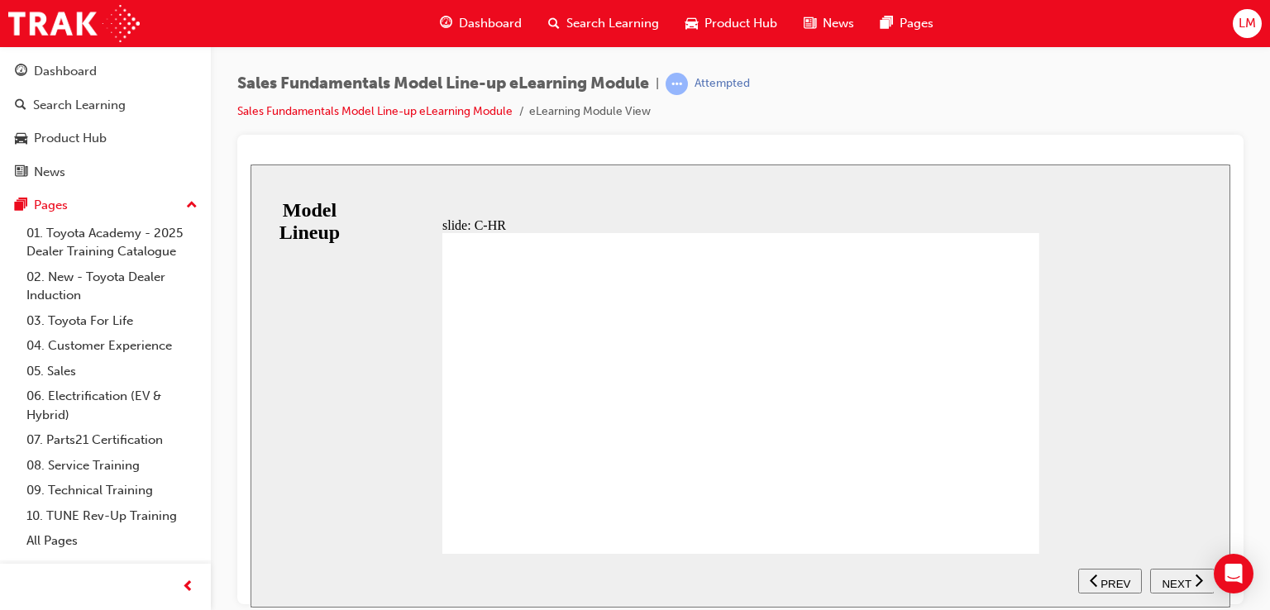
drag, startPoint x: 1170, startPoint y: 577, endPoint x: 1145, endPoint y: 573, distance: 25.2
click at [1169, 577] on span "NEXT" at bounding box center [1176, 583] width 29 height 12
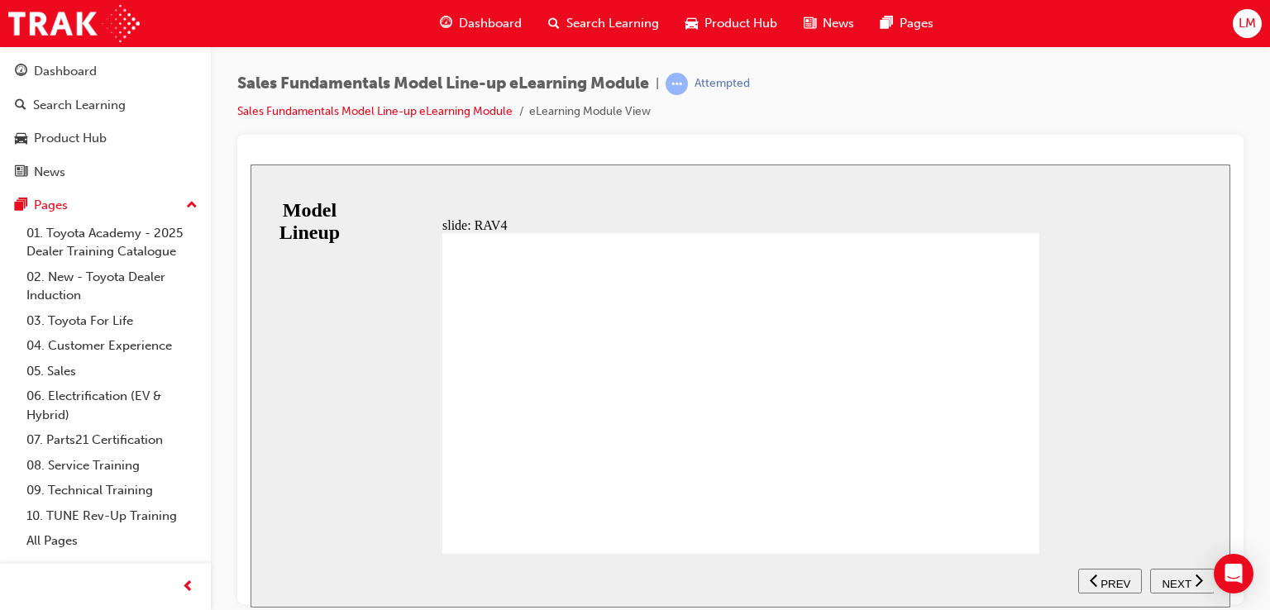
click at [1172, 580] on span "NEXT" at bounding box center [1176, 583] width 29 height 12
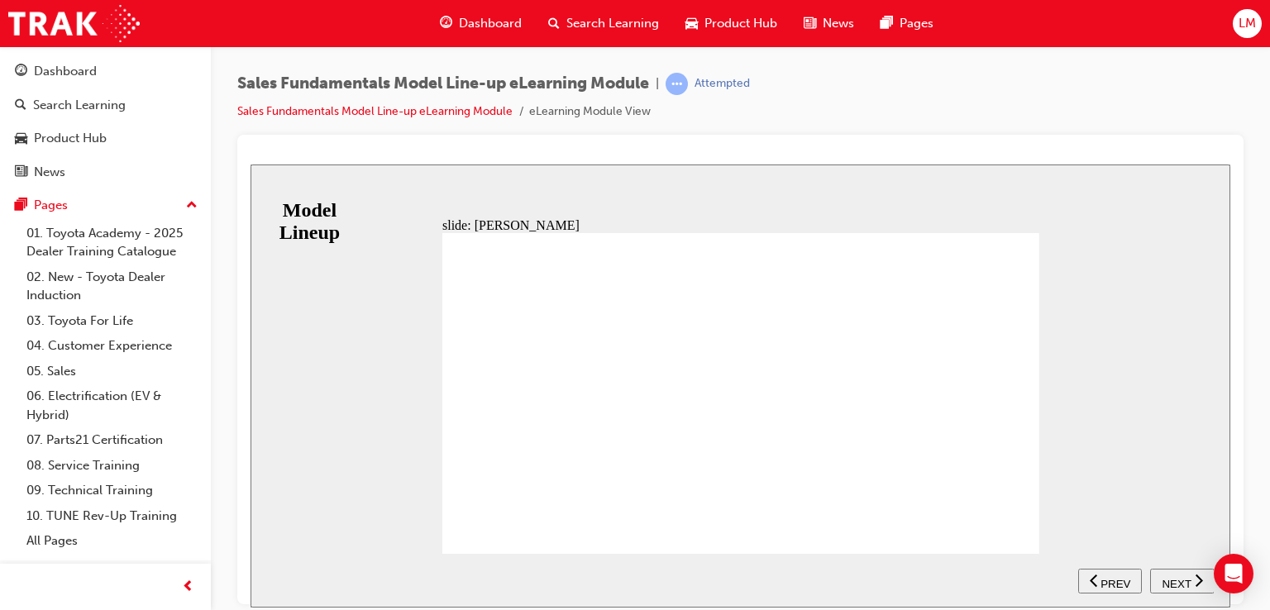
click at [1173, 584] on span "NEXT" at bounding box center [1176, 583] width 29 height 12
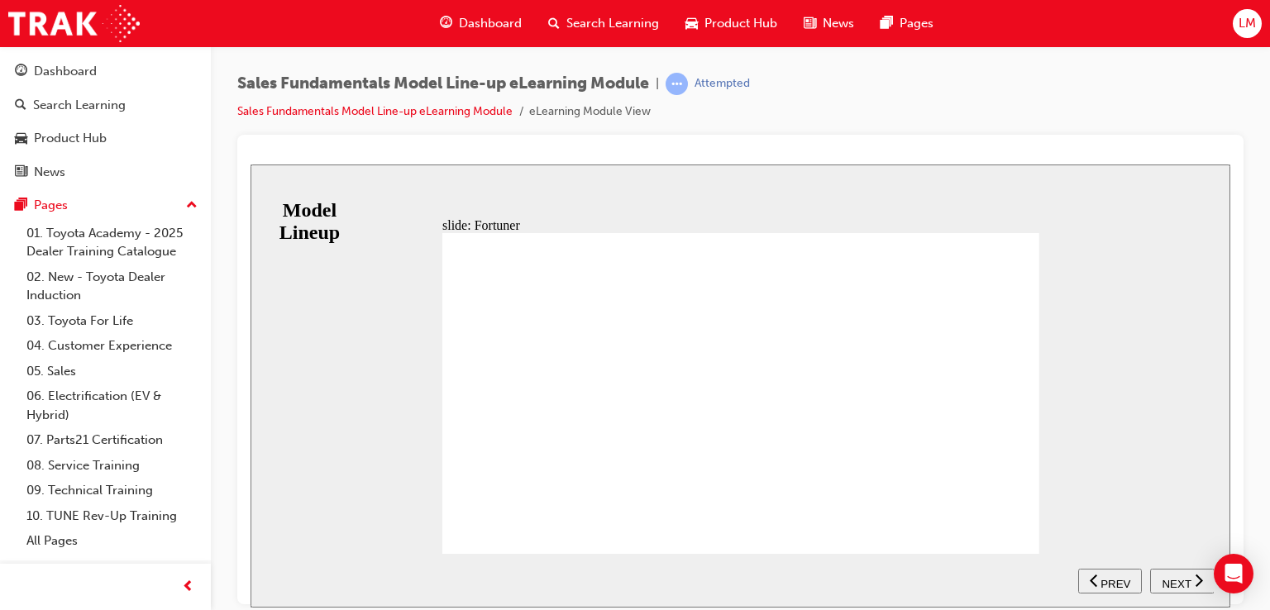
click at [1180, 581] on span "NEXT" at bounding box center [1176, 583] width 29 height 12
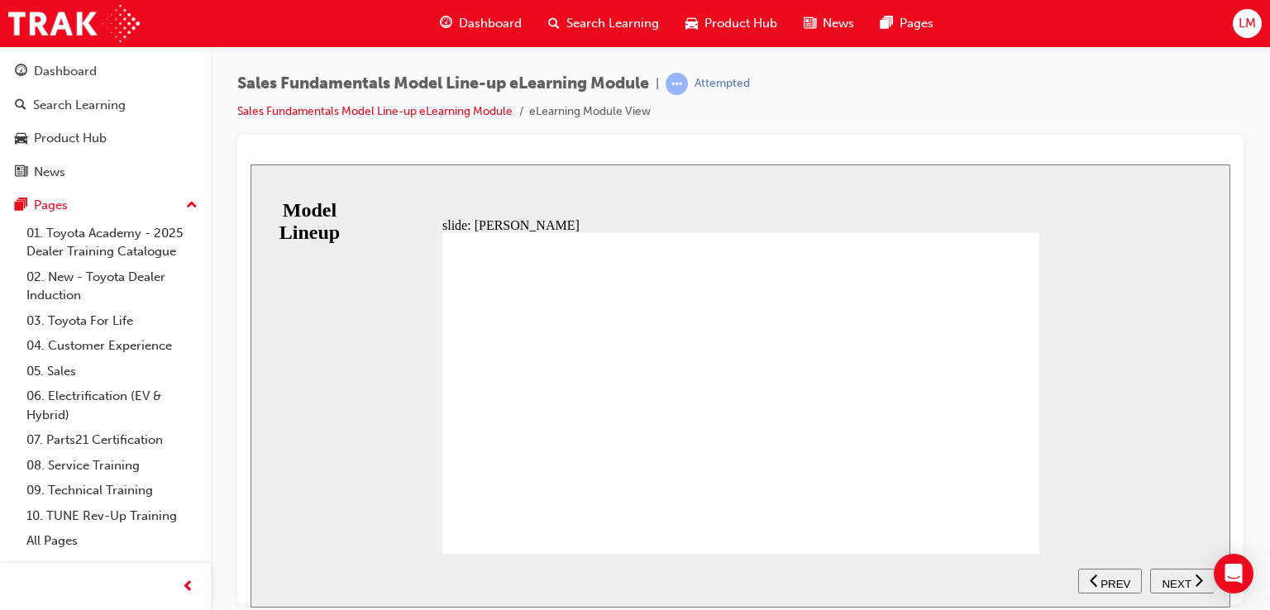
click at [1173, 578] on span "NEXT" at bounding box center [1176, 583] width 29 height 12
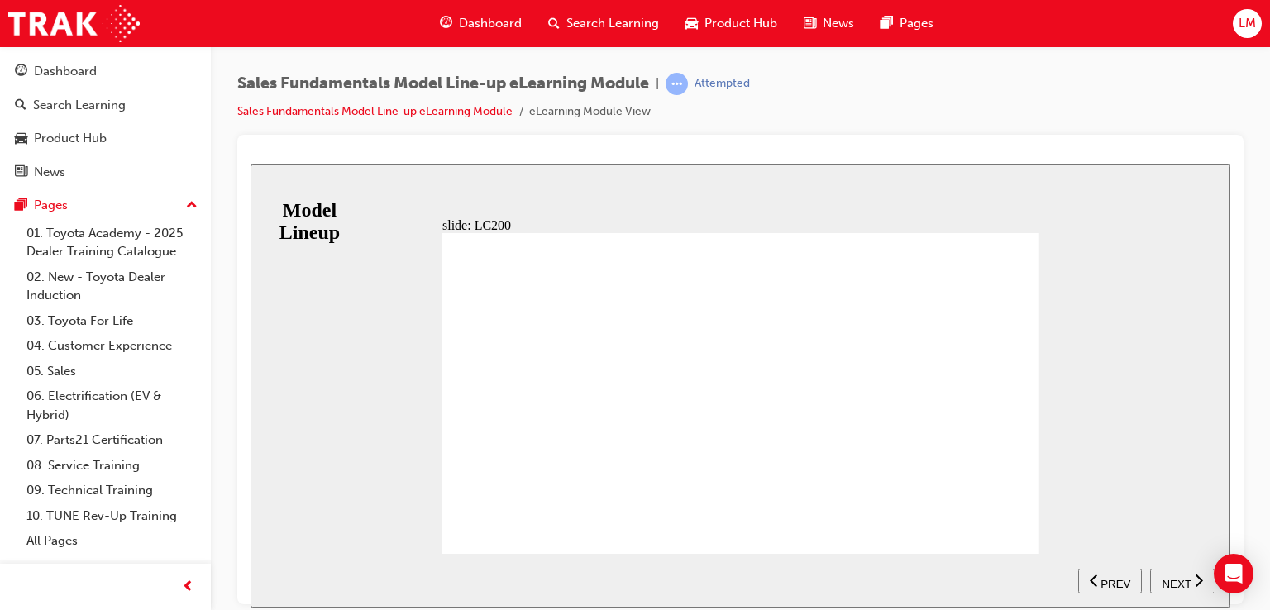
click at [1167, 577] on span "NEXT" at bounding box center [1176, 583] width 29 height 12
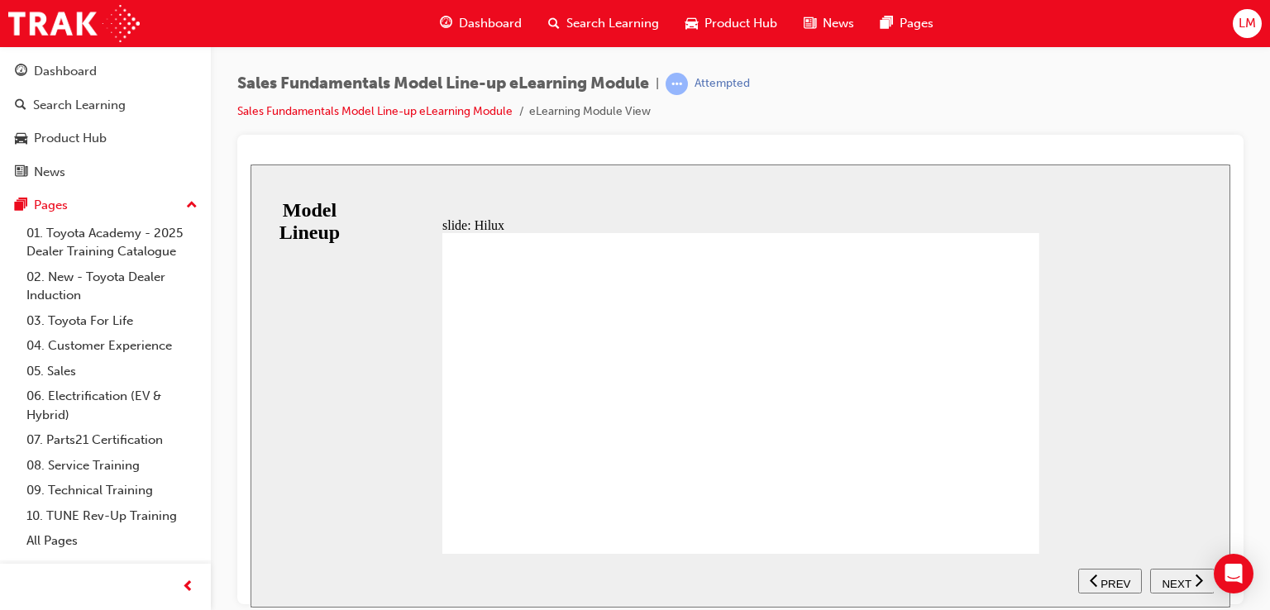
click at [1180, 588] on button "NEXT" at bounding box center [1183, 580] width 65 height 25
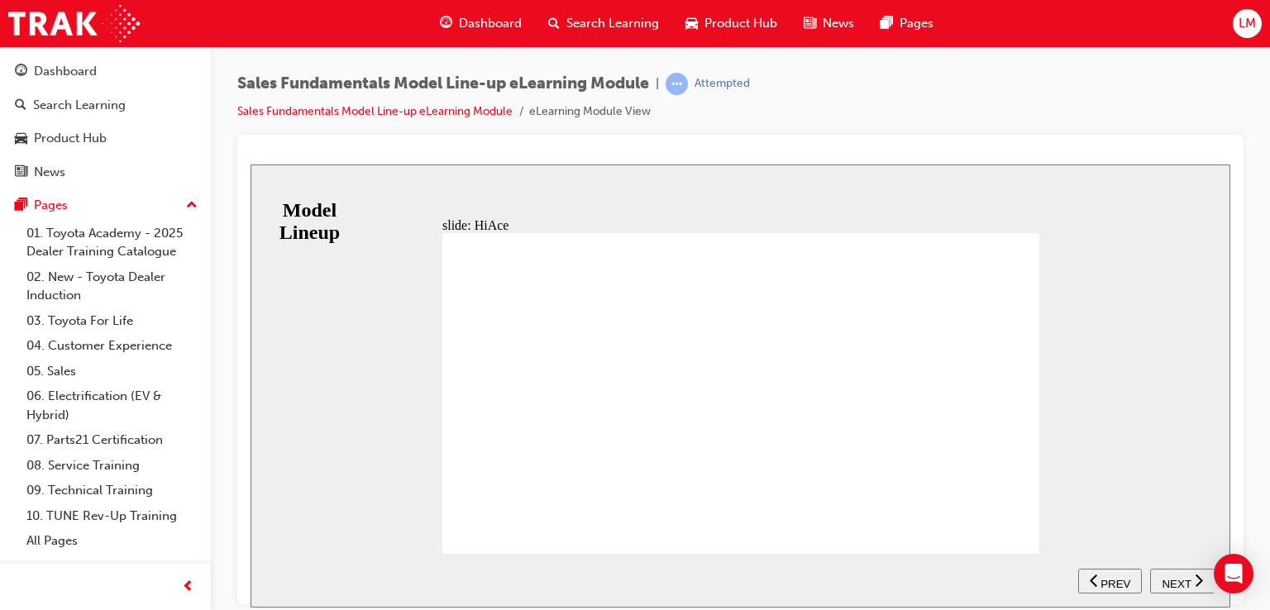
click at [1169, 588] on button "NEXT" at bounding box center [1183, 580] width 65 height 25
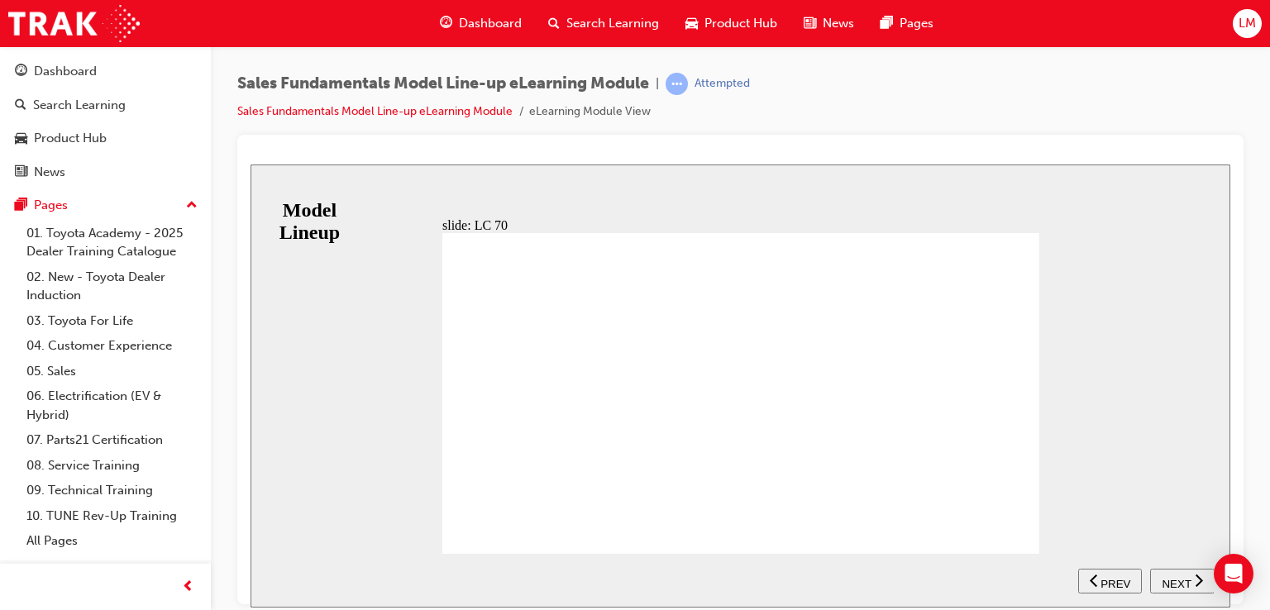
click at [1165, 586] on span "NEXT" at bounding box center [1176, 583] width 29 height 12
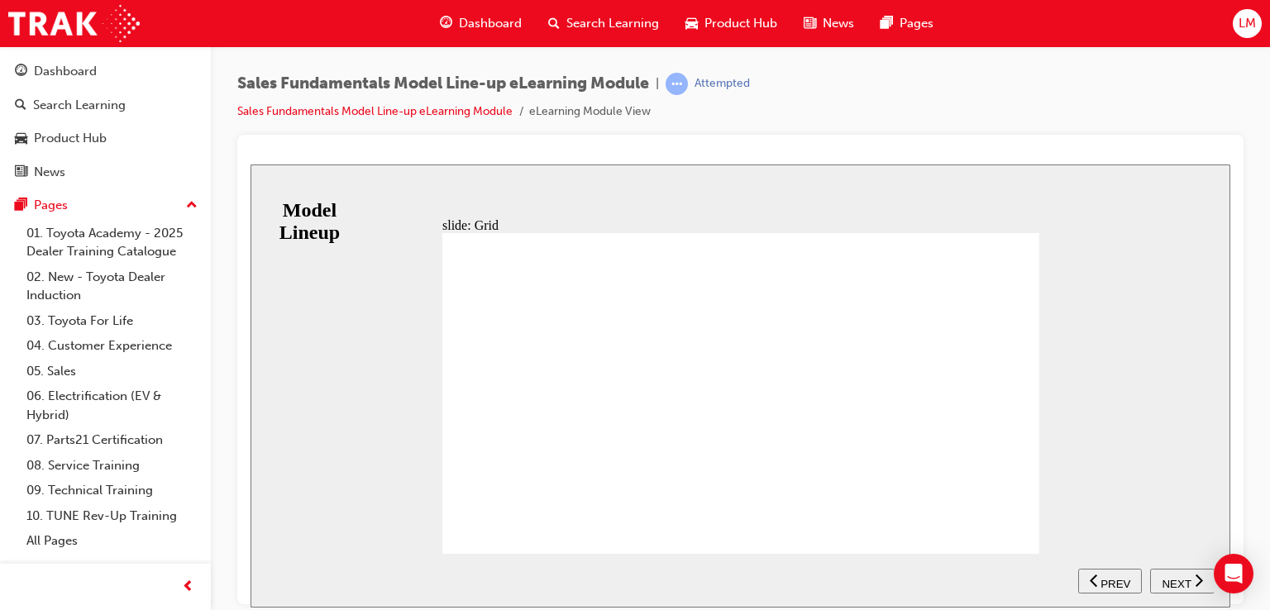
click at [1157, 575] on div "NEXT" at bounding box center [1182, 580] width 51 height 17
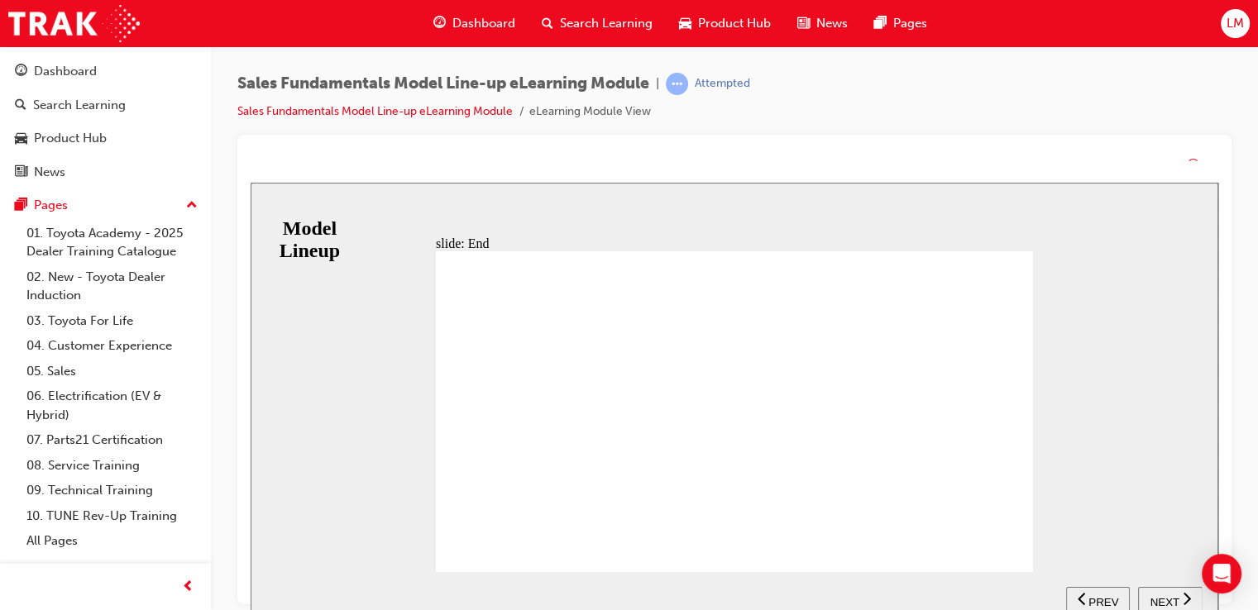
click at [1155, 594] on nav "SUBMIT NEXT PREV" at bounding box center [1134, 599] width 136 height 54
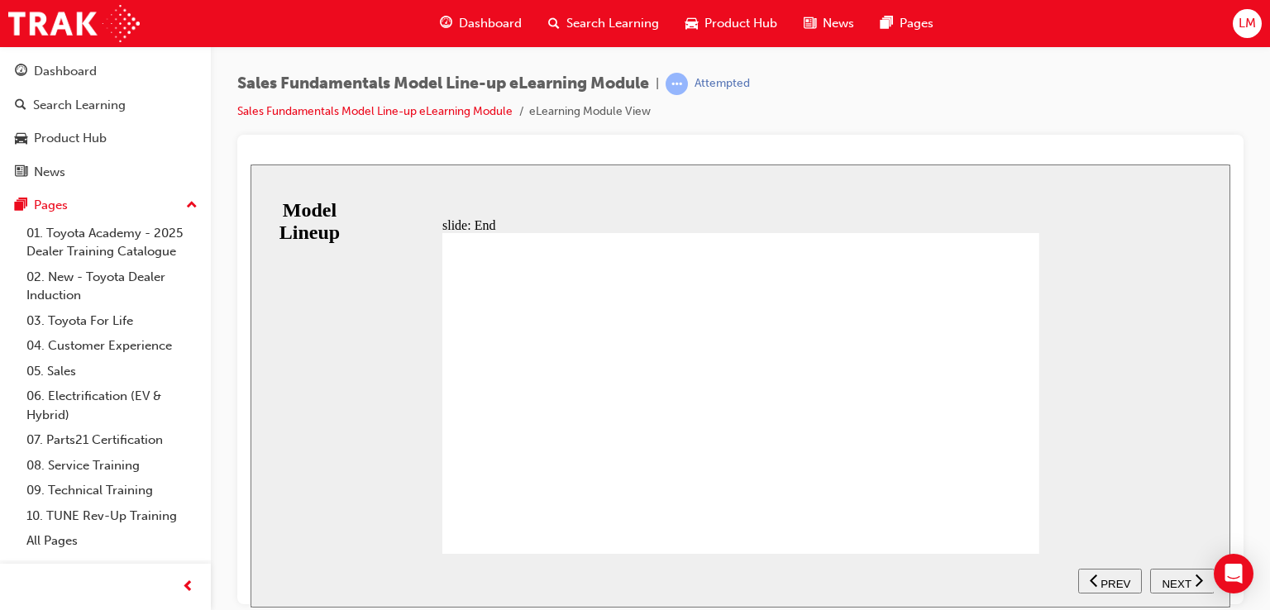
click at [1184, 581] on span "NEXT" at bounding box center [1176, 583] width 29 height 12
